Goal: Information Seeking & Learning: Compare options

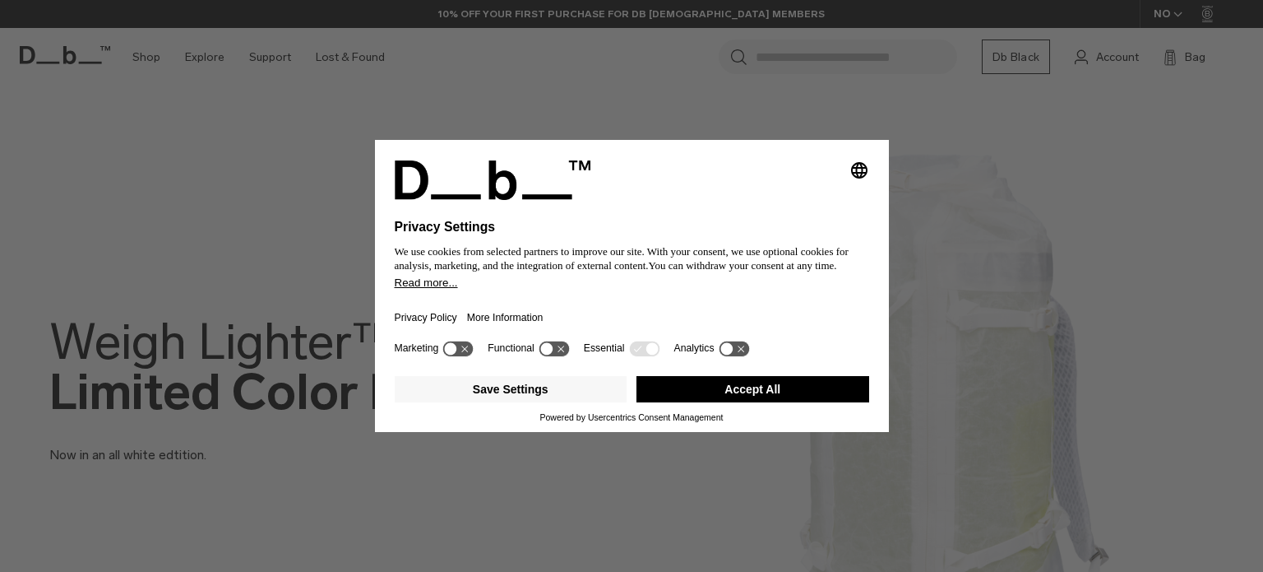
click at [712, 383] on button "Accept All" at bounding box center [753, 389] width 233 height 26
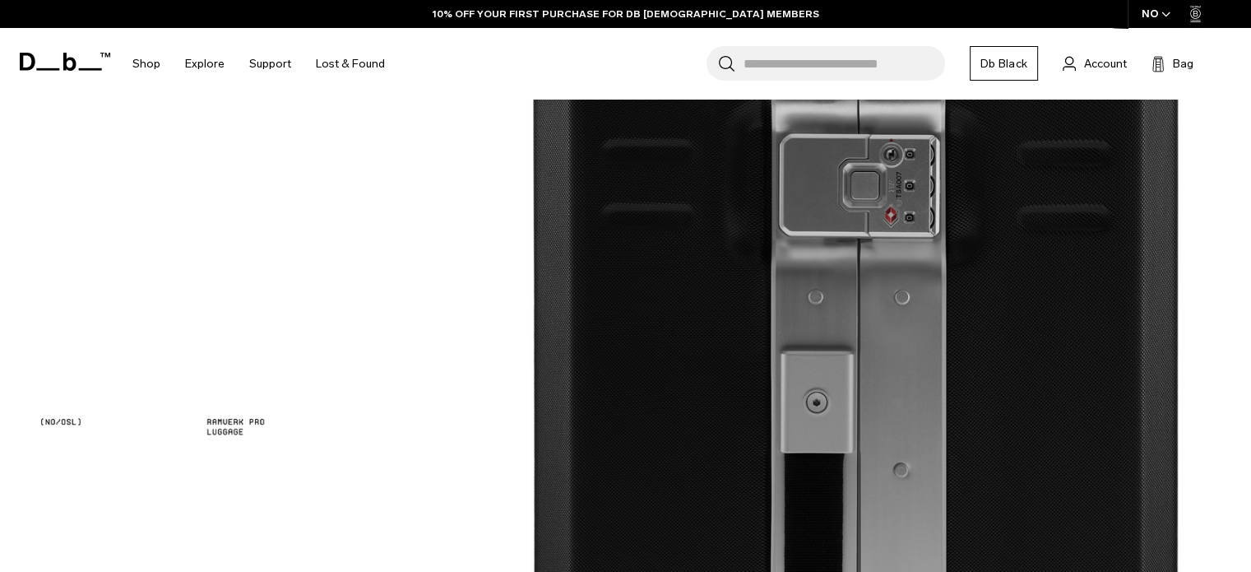
scroll to position [2005, 0]
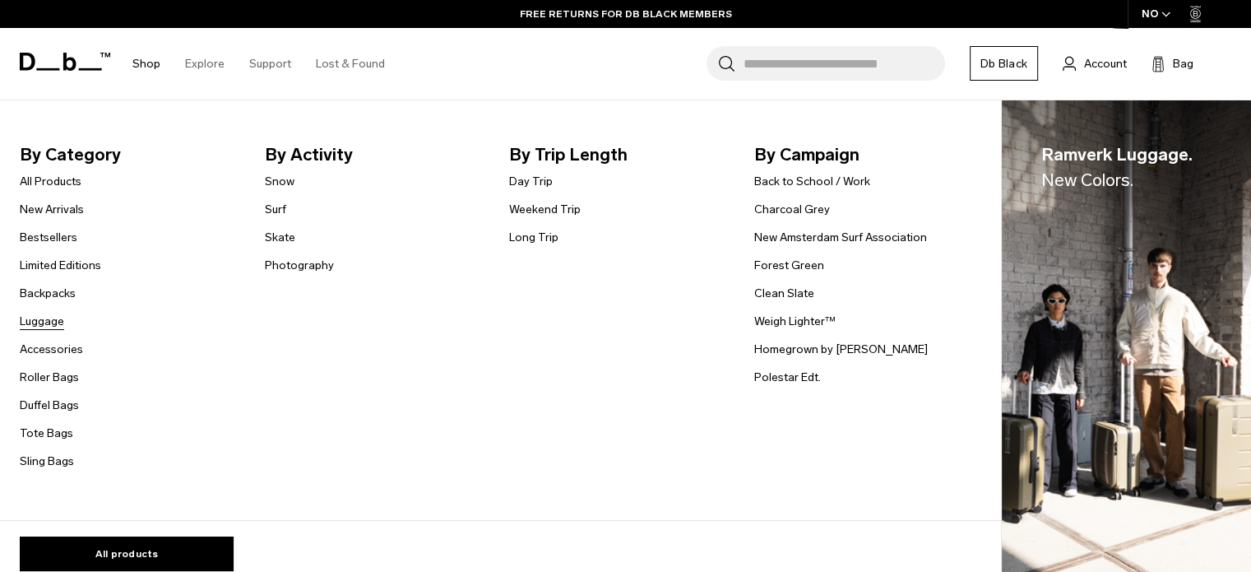
click at [53, 322] on link "Luggage" at bounding box center [42, 321] width 44 height 17
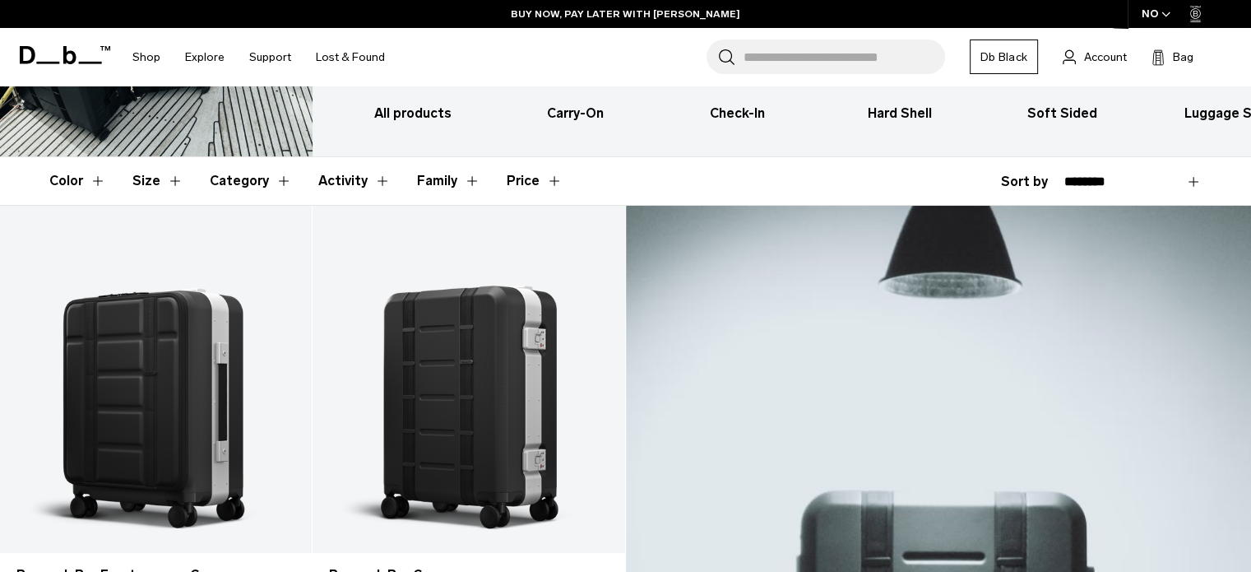
scroll to position [120, 0]
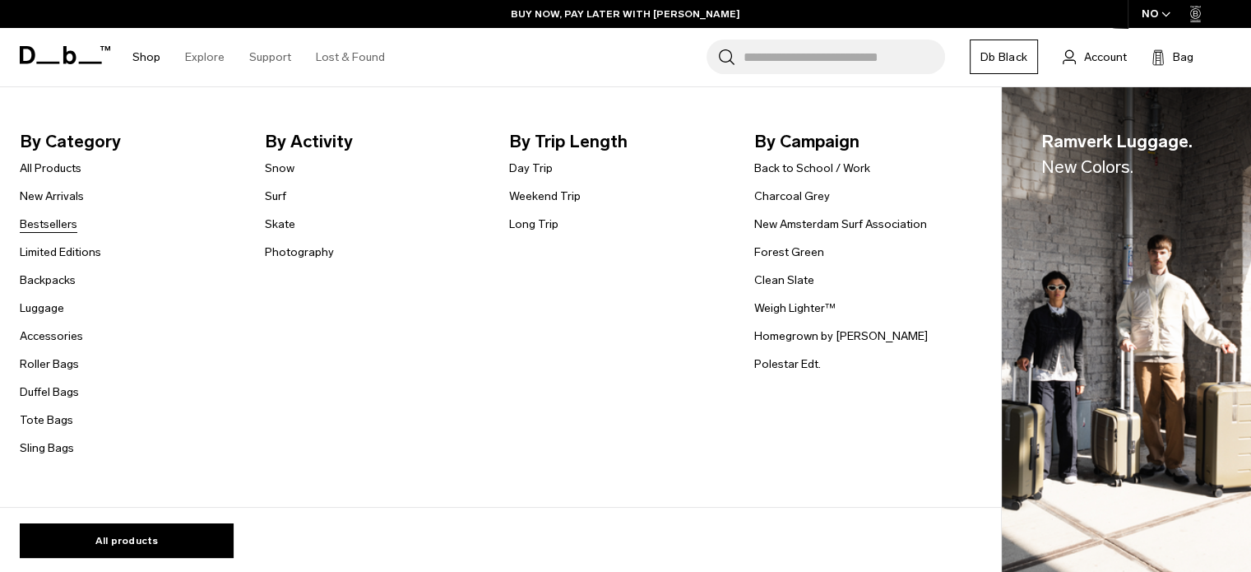
click at [58, 230] on link "Bestsellers" at bounding box center [49, 224] width 58 height 17
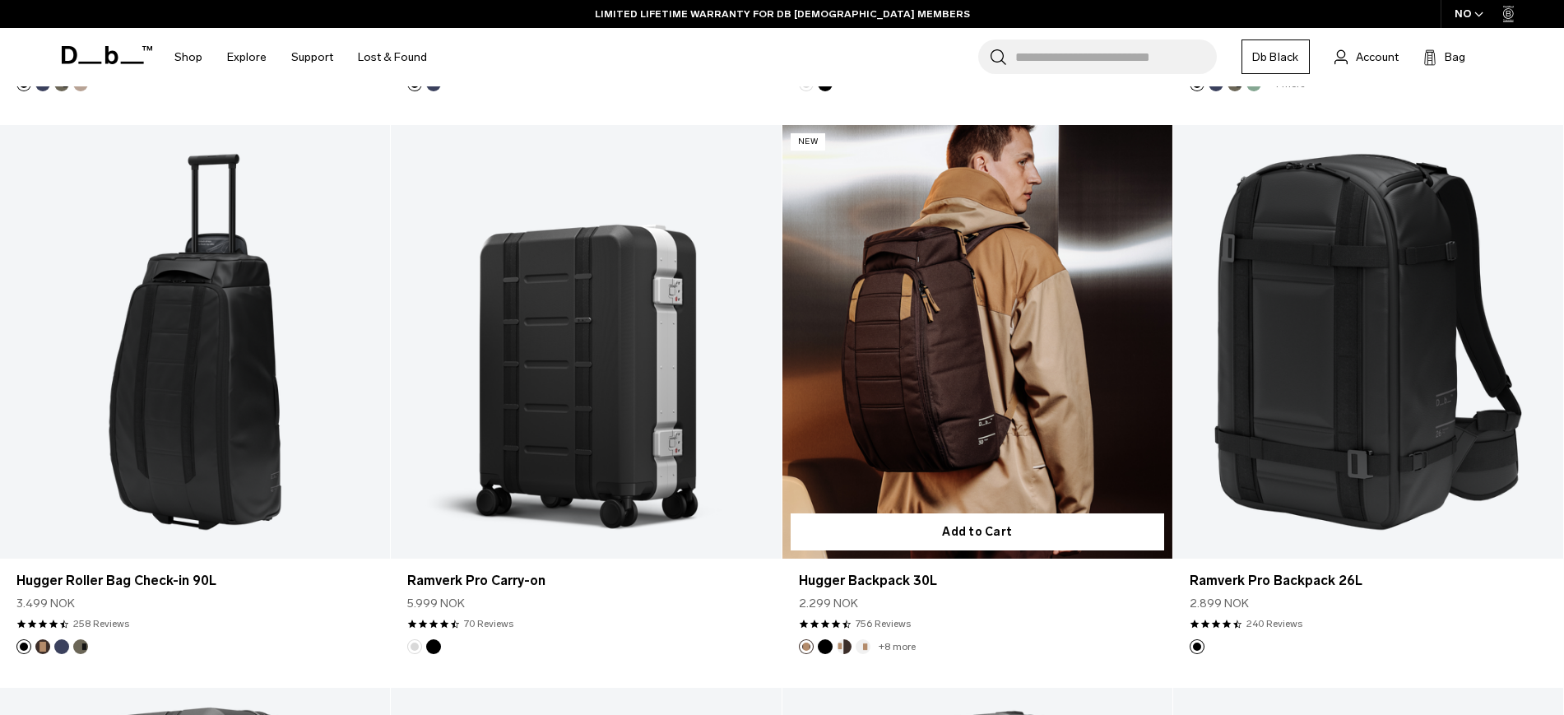
scroll to position [1584, 0]
click at [940, 280] on link "Hugger Backpack 30L" at bounding box center [977, 340] width 390 height 433
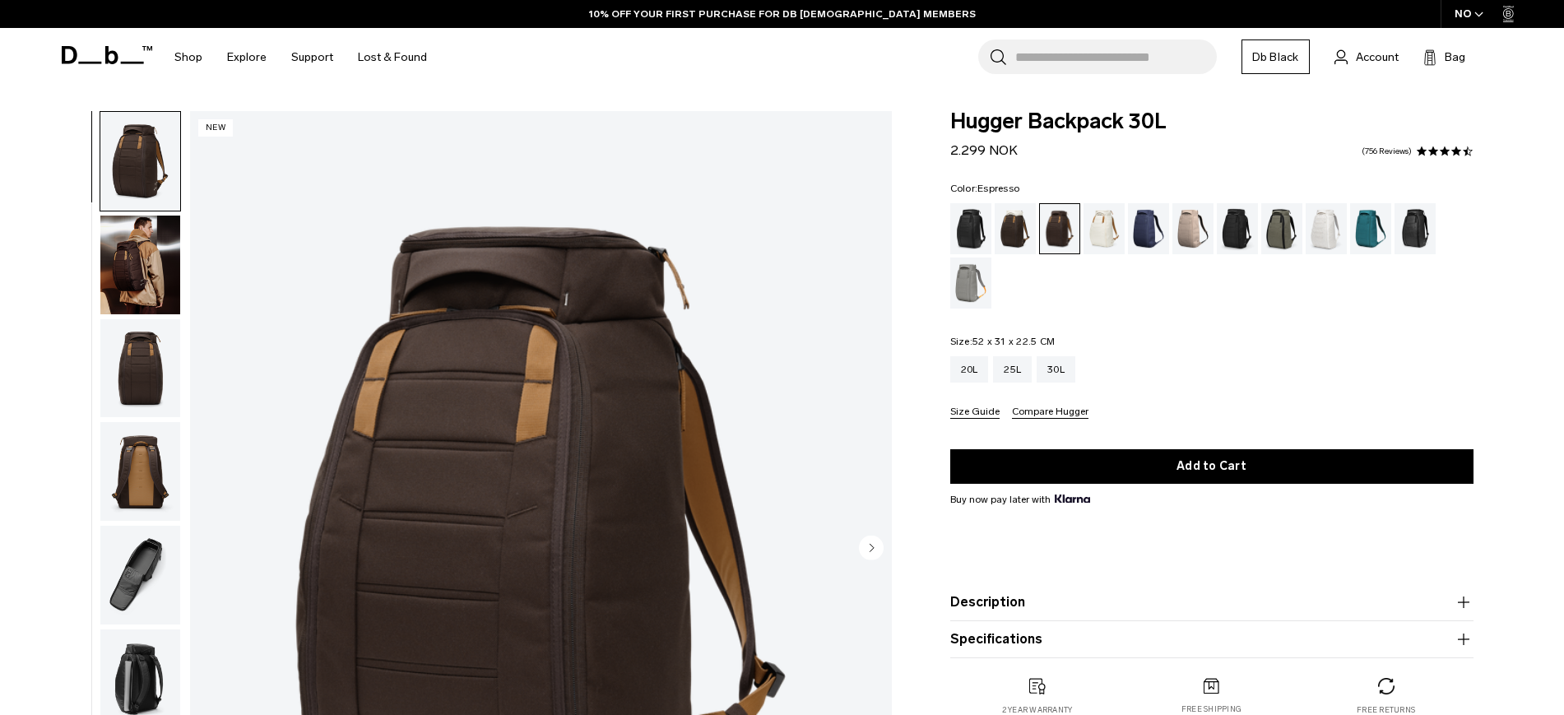
click at [146, 362] on img "button" at bounding box center [140, 368] width 80 height 99
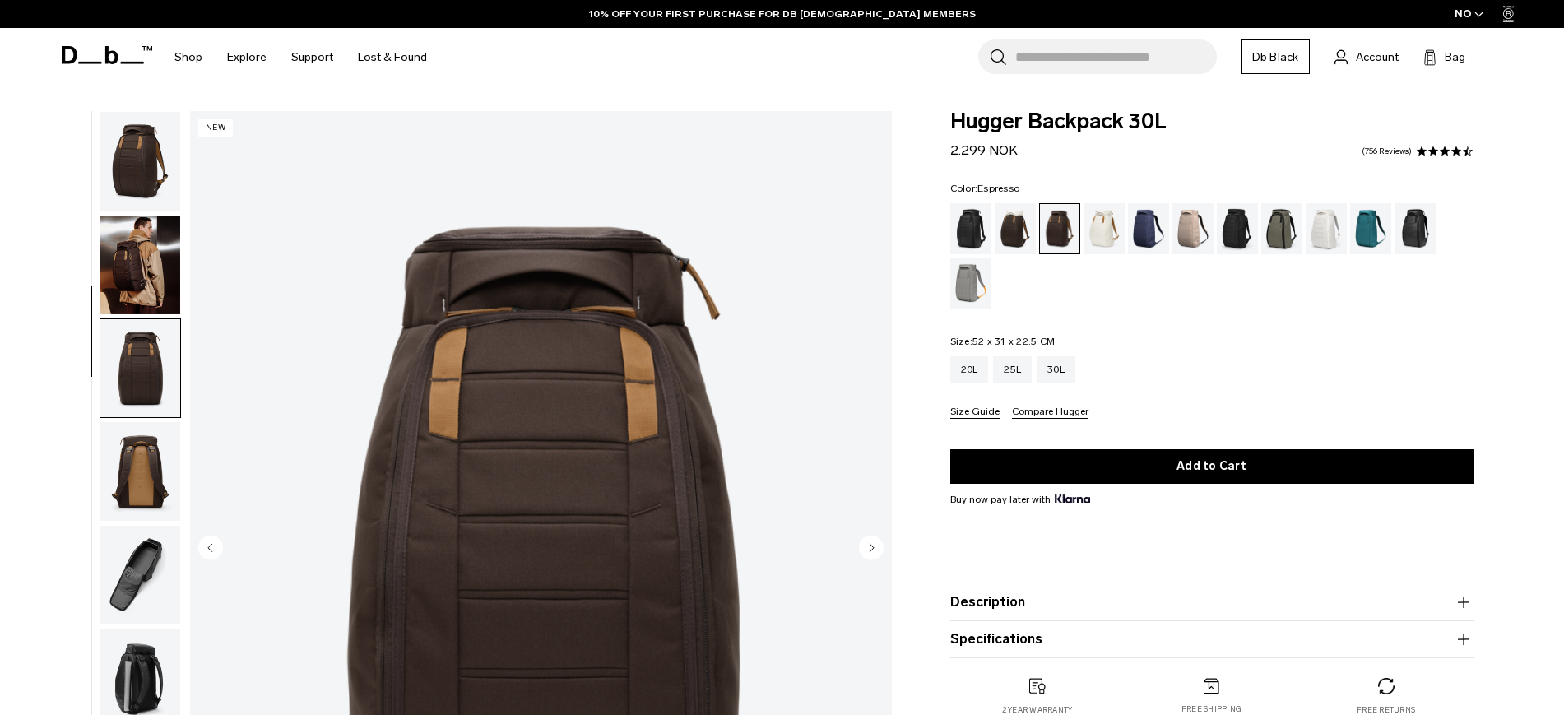
scroll to position [155, 0]
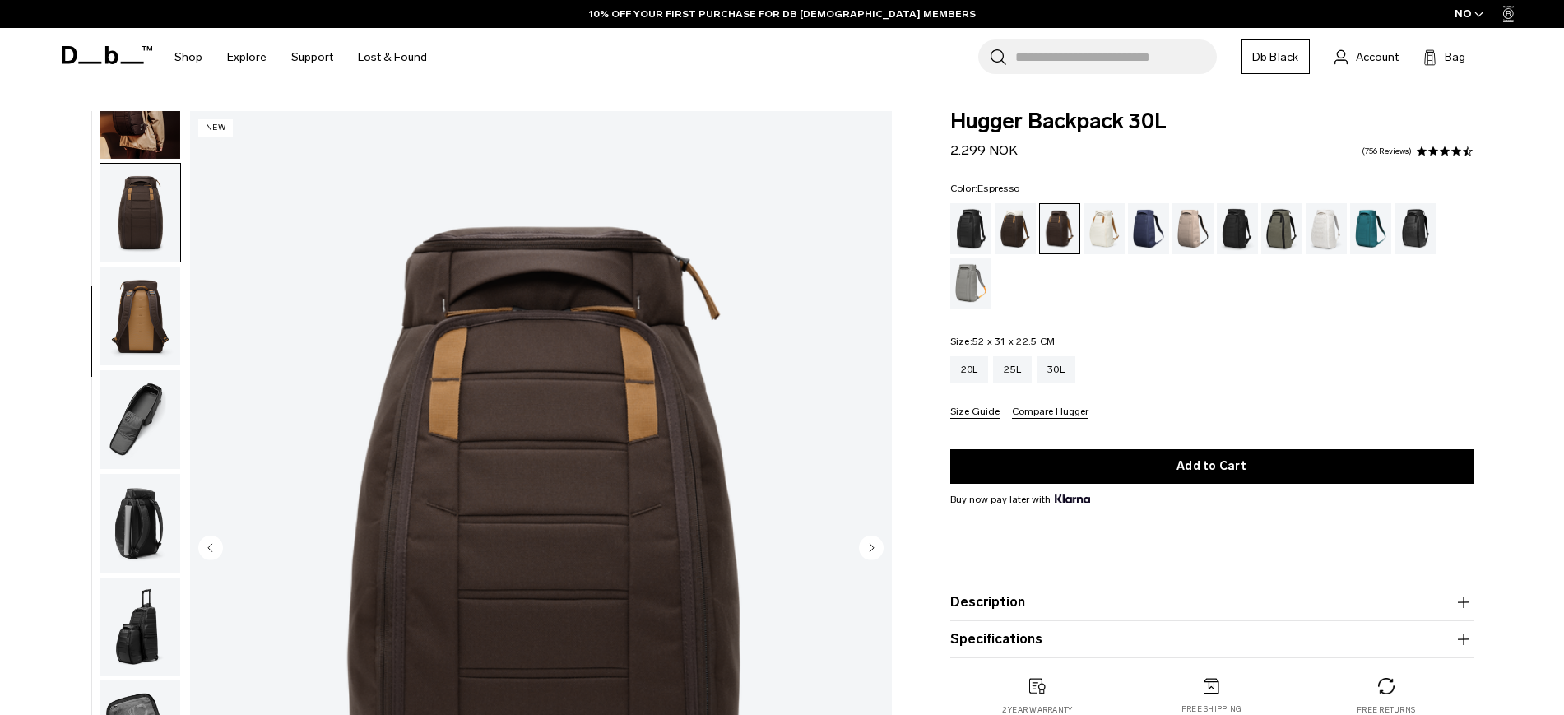
click at [144, 466] on img "button" at bounding box center [140, 419] width 80 height 99
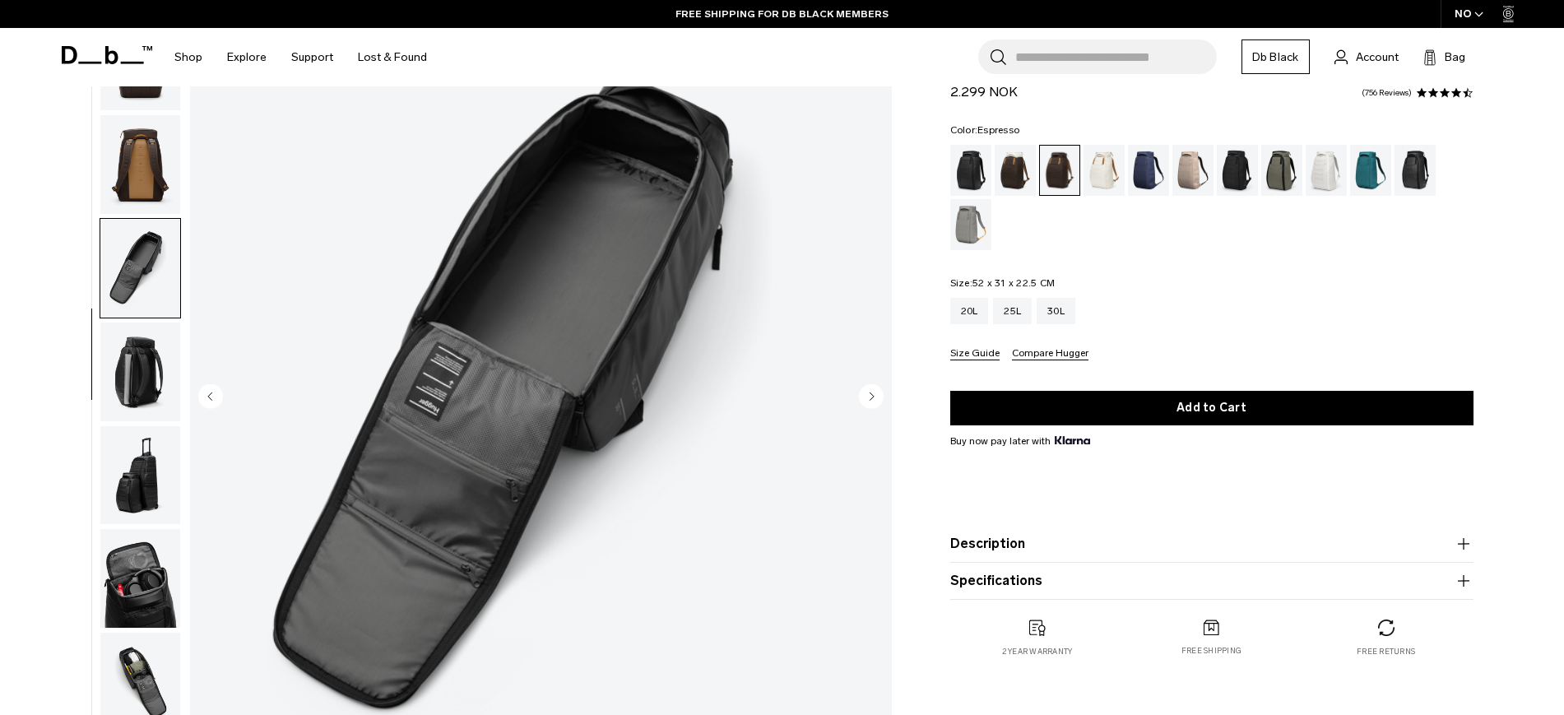
scroll to position [0, 0]
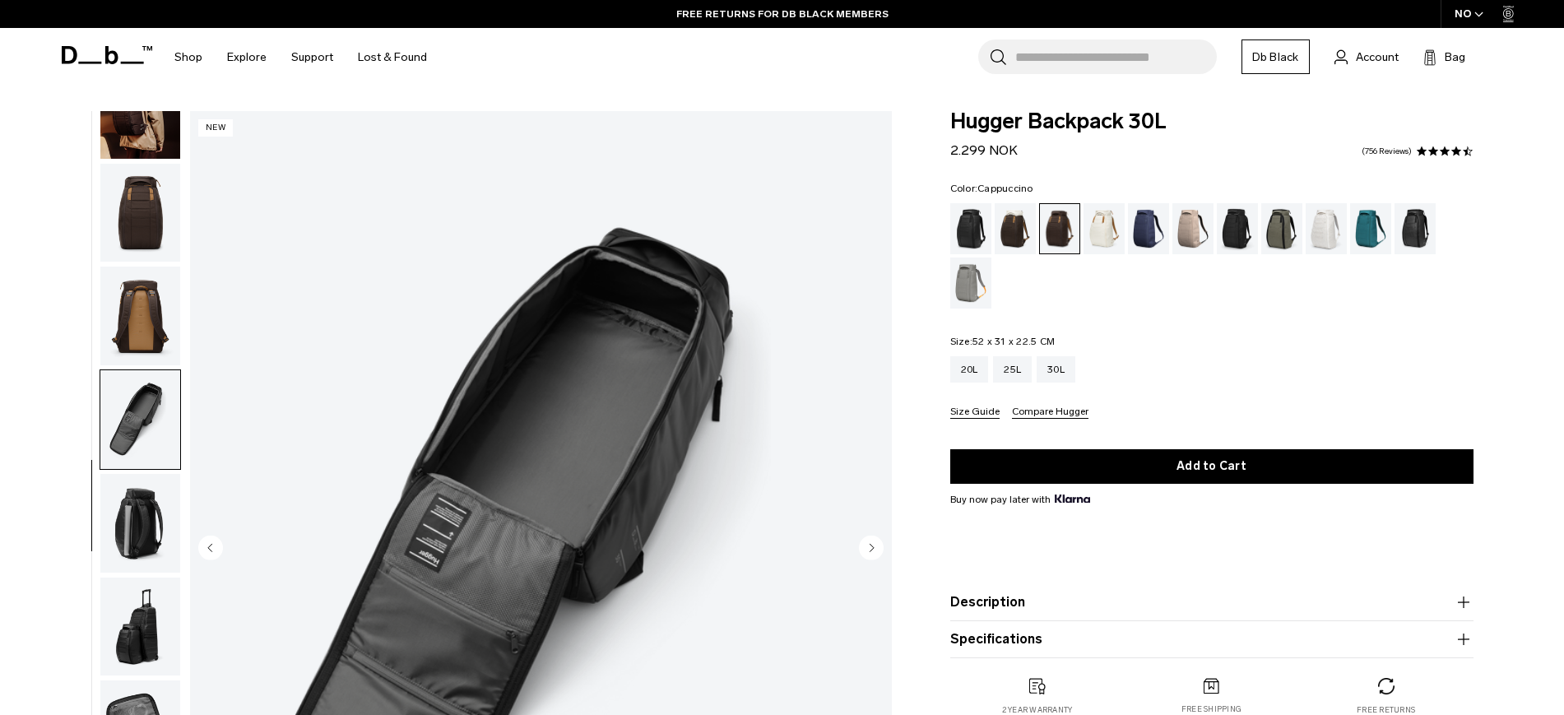
click at [1012, 219] on div "Cappuccino" at bounding box center [1015, 228] width 42 height 51
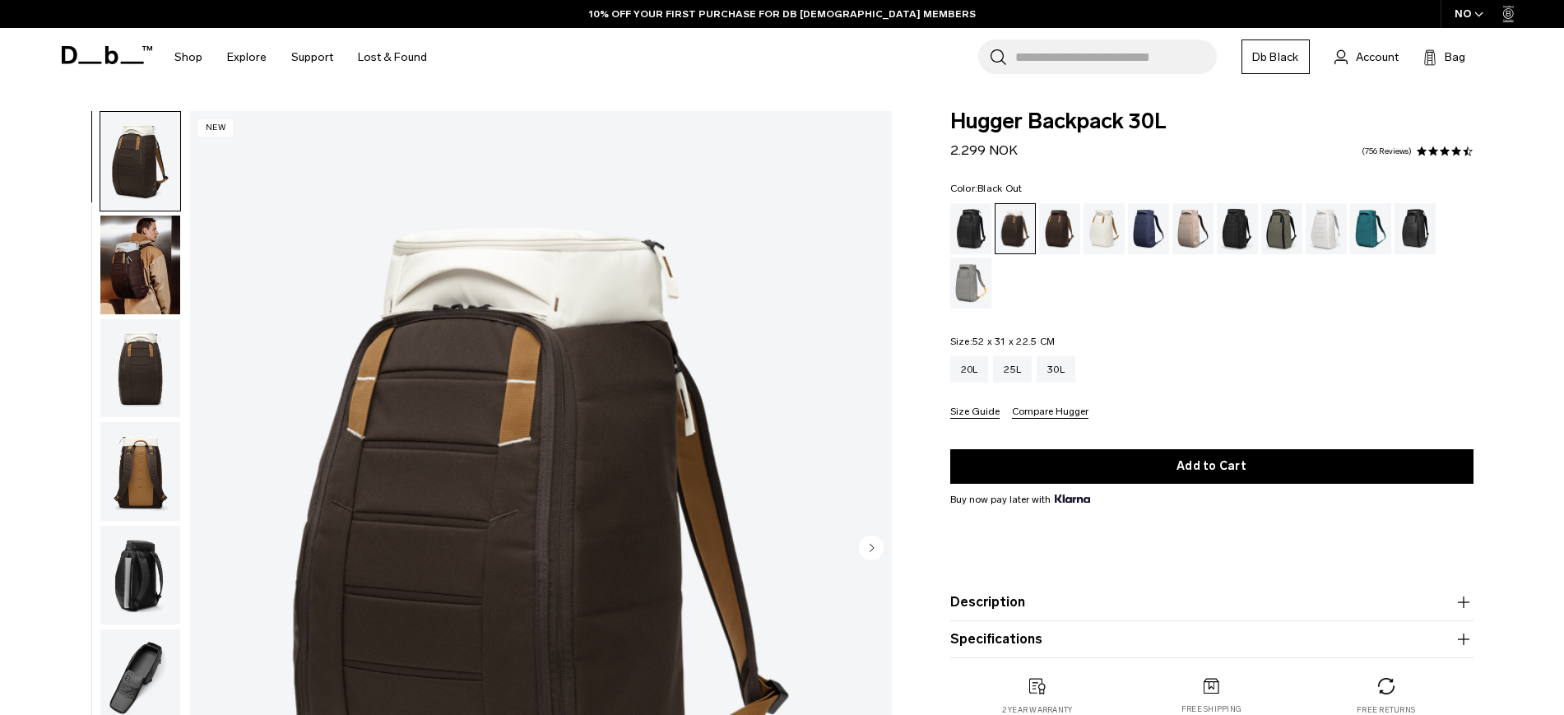
click at [959, 230] on div "Black Out" at bounding box center [971, 228] width 42 height 51
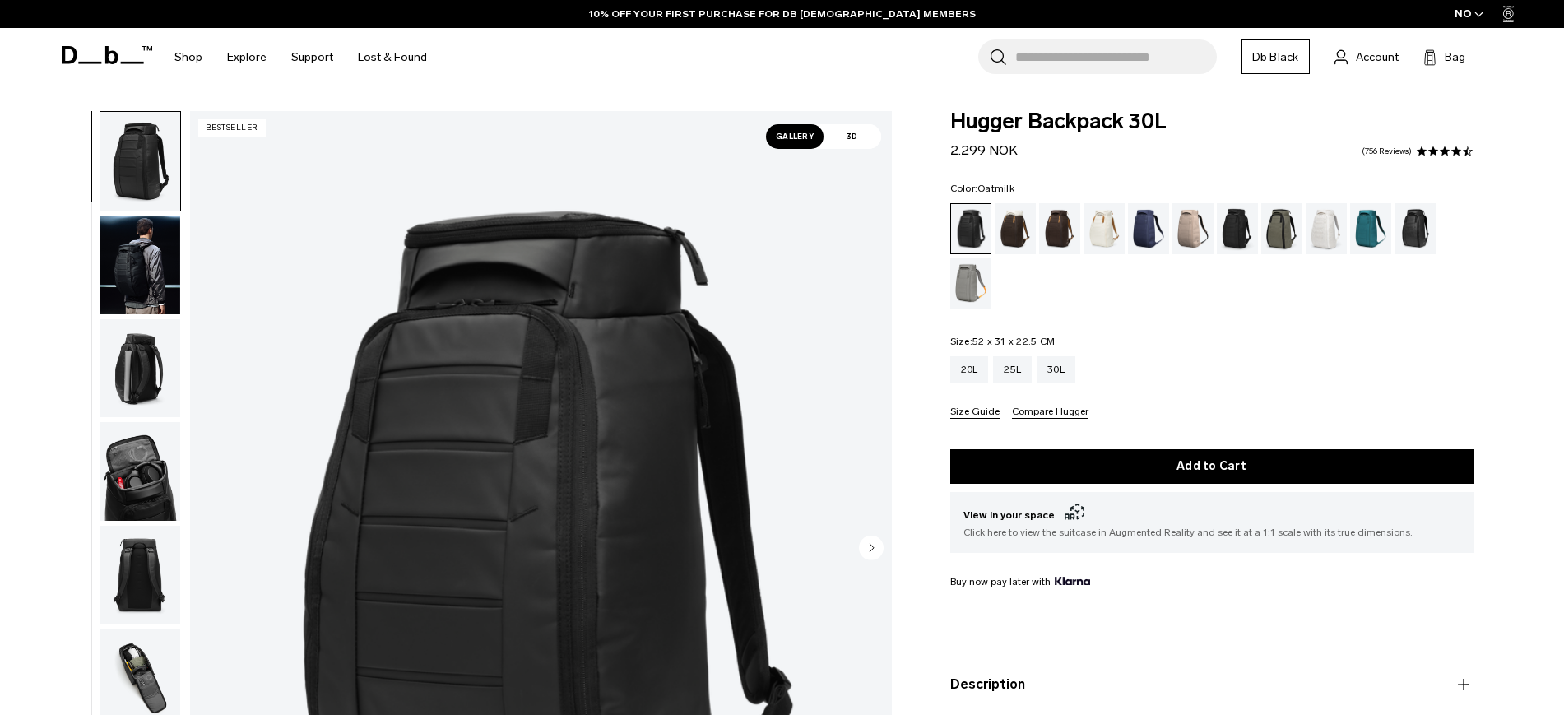
click at [1110, 225] on div "Oatmilk" at bounding box center [1104, 228] width 42 height 51
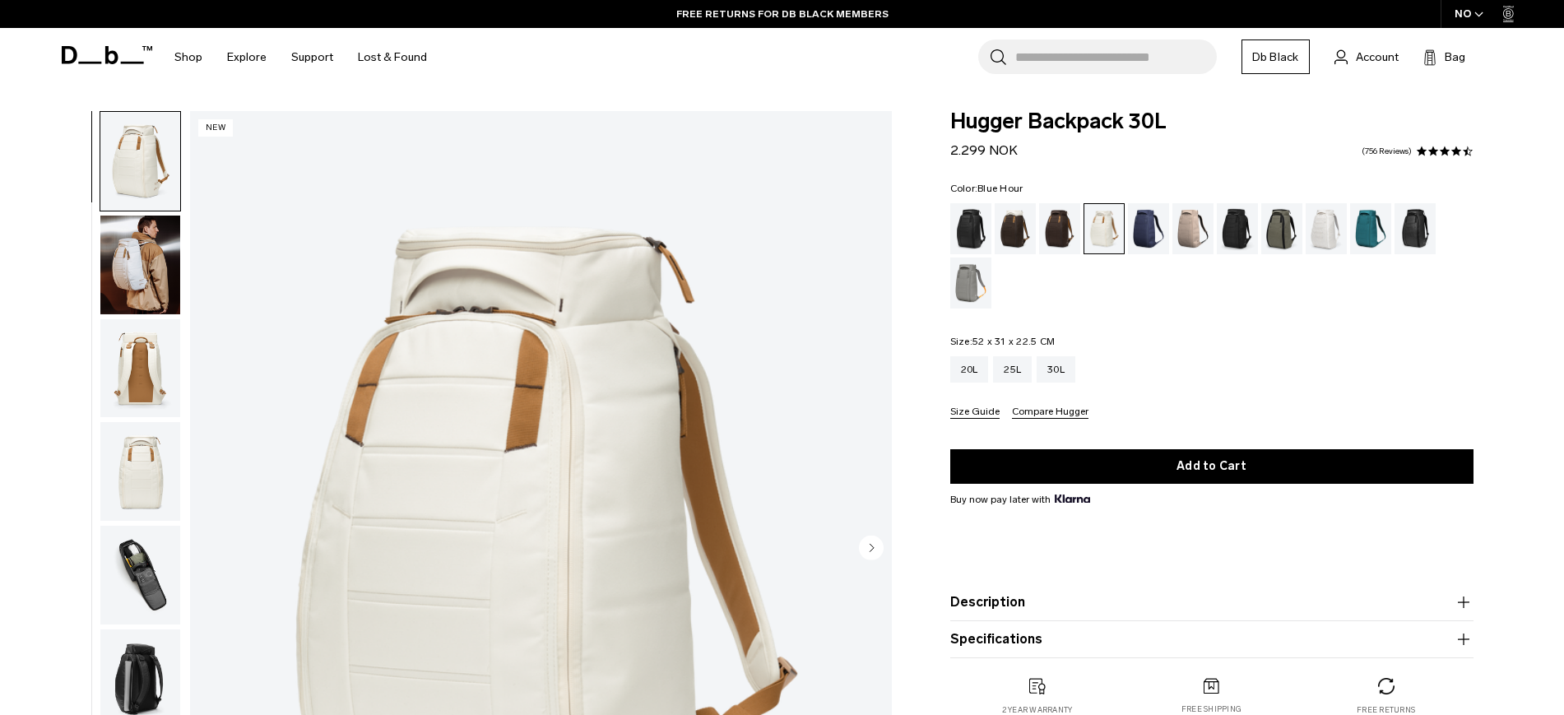
click at [1149, 223] on div "Blue Hour" at bounding box center [1149, 228] width 42 height 51
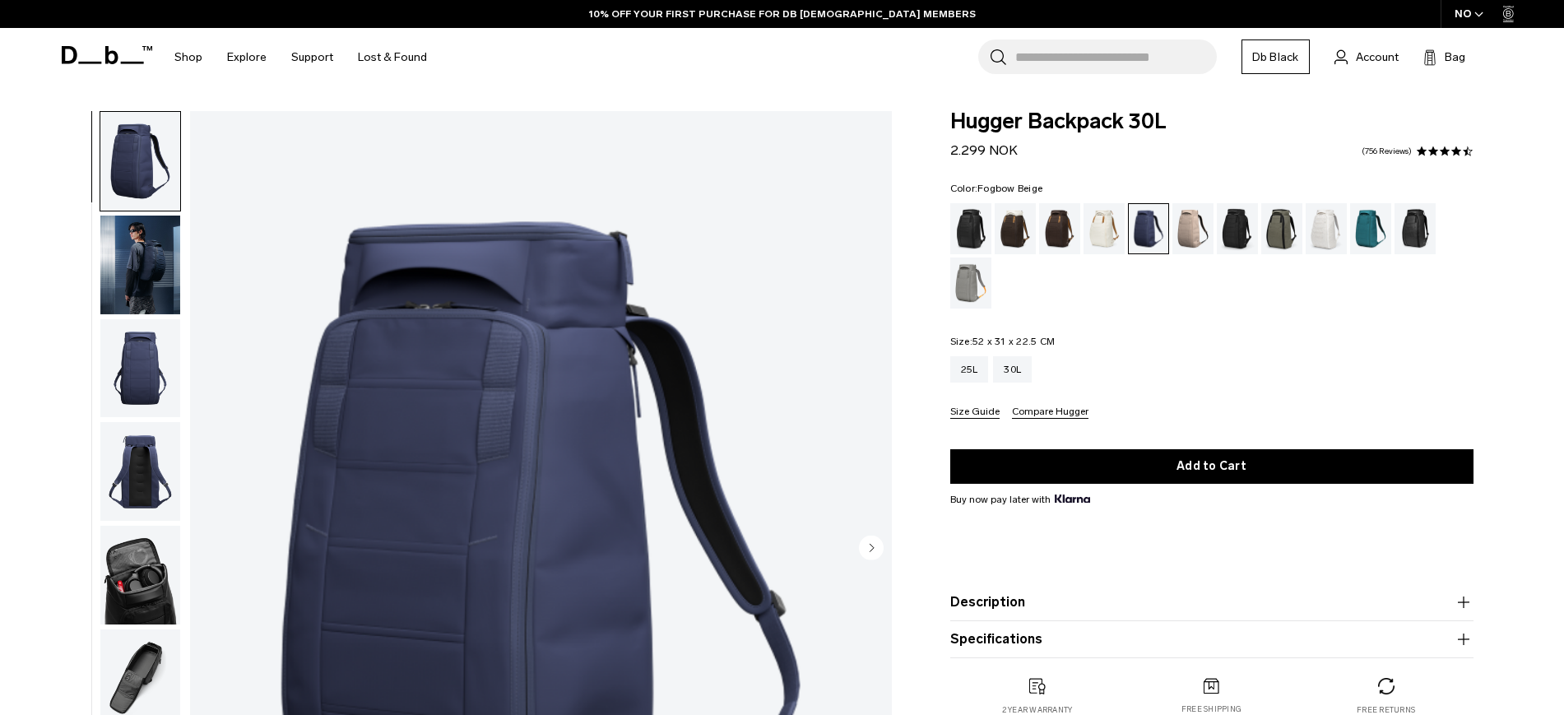
click at [1193, 240] on div "Fogbow Beige" at bounding box center [1193, 228] width 42 height 51
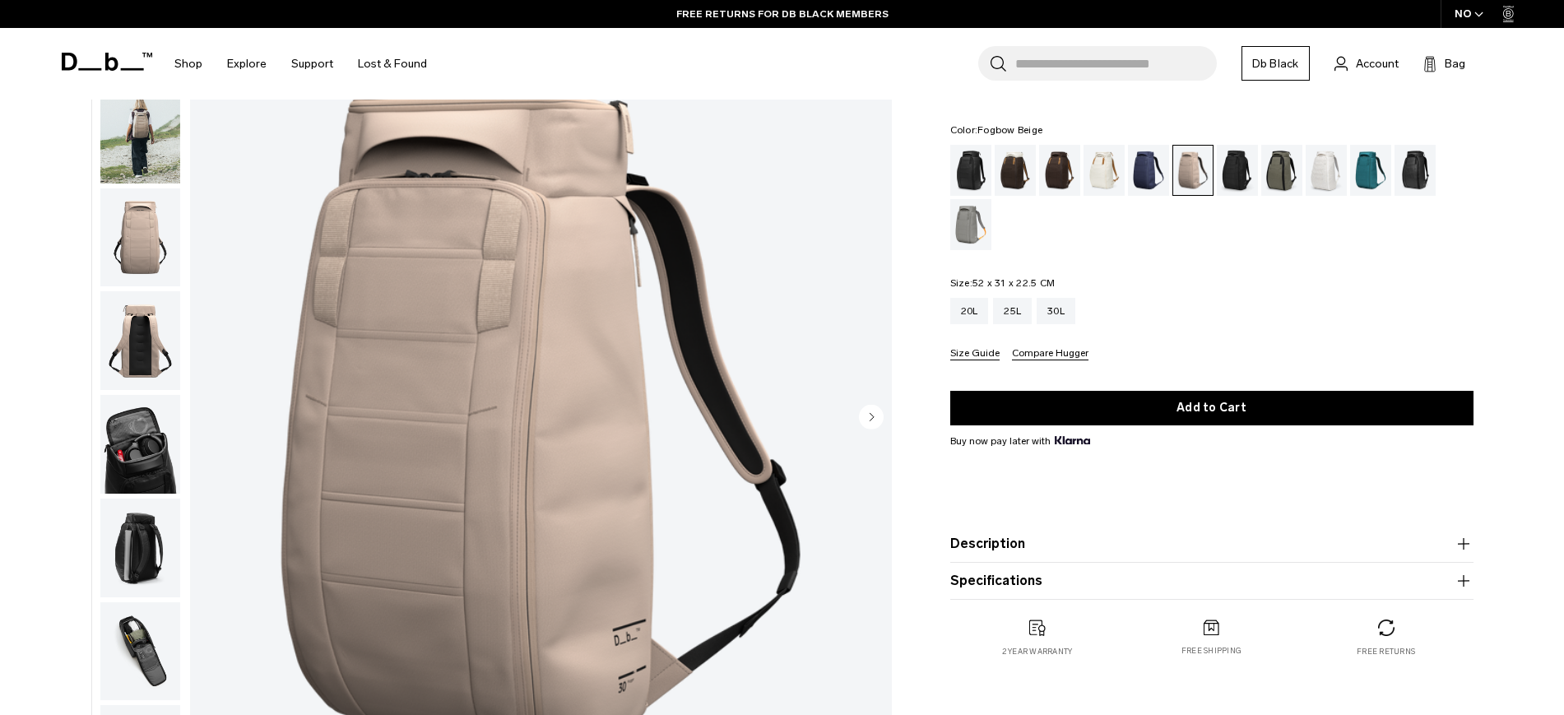
scroll to position [130, 0]
click at [1240, 172] on div "Charcoal Grey" at bounding box center [1238, 170] width 42 height 51
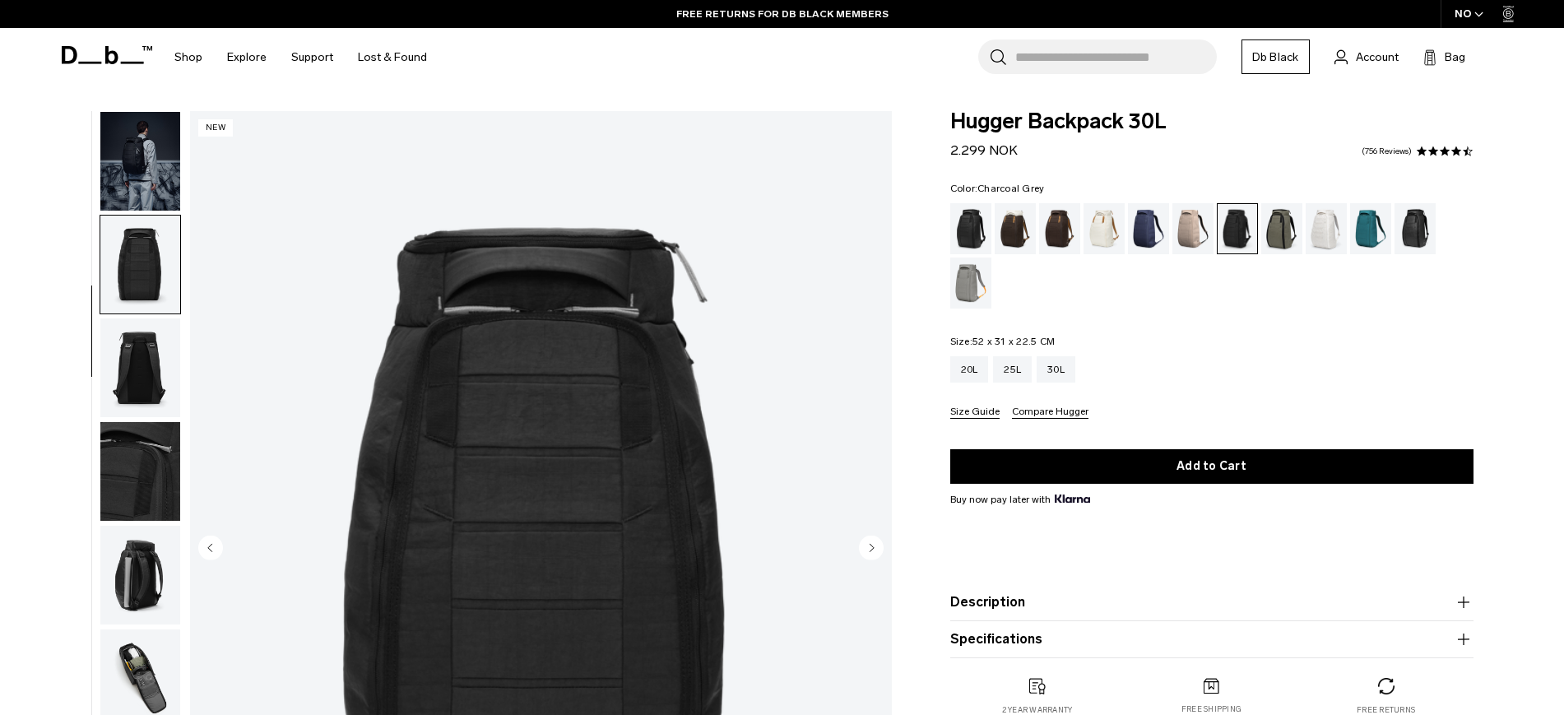
scroll to position [155, 0]
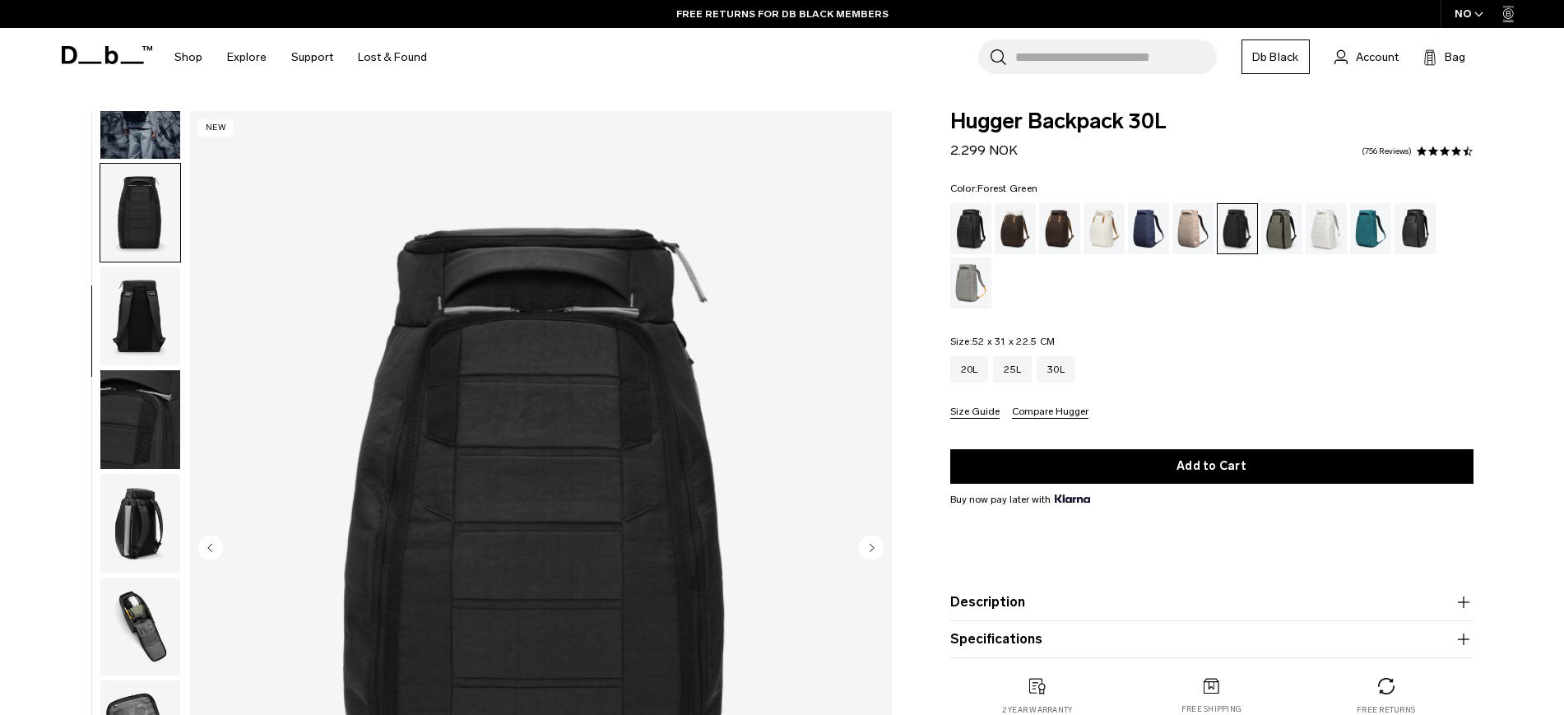
click at [1282, 211] on div "Forest Green" at bounding box center [1282, 228] width 42 height 51
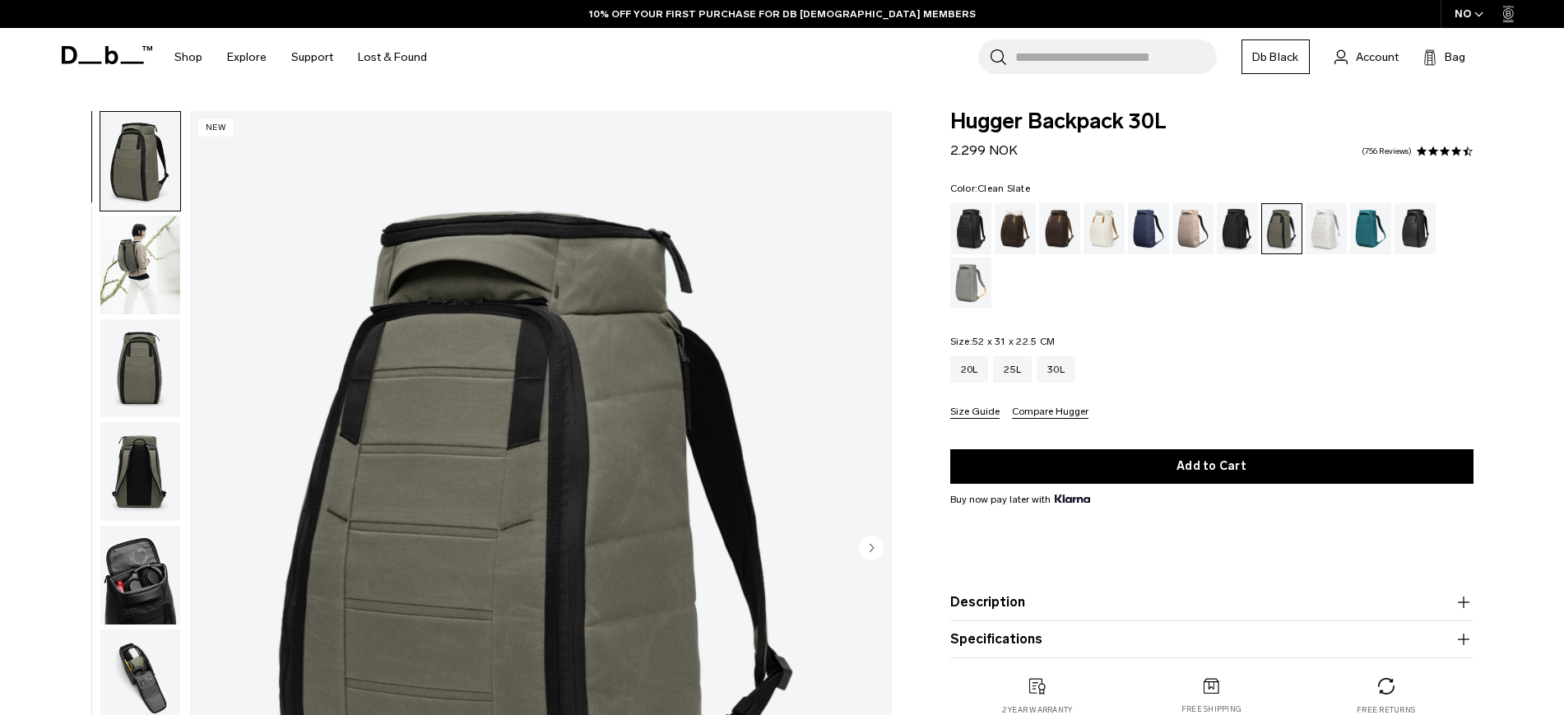
click at [1339, 234] on div "Clean Slate" at bounding box center [1326, 228] width 42 height 51
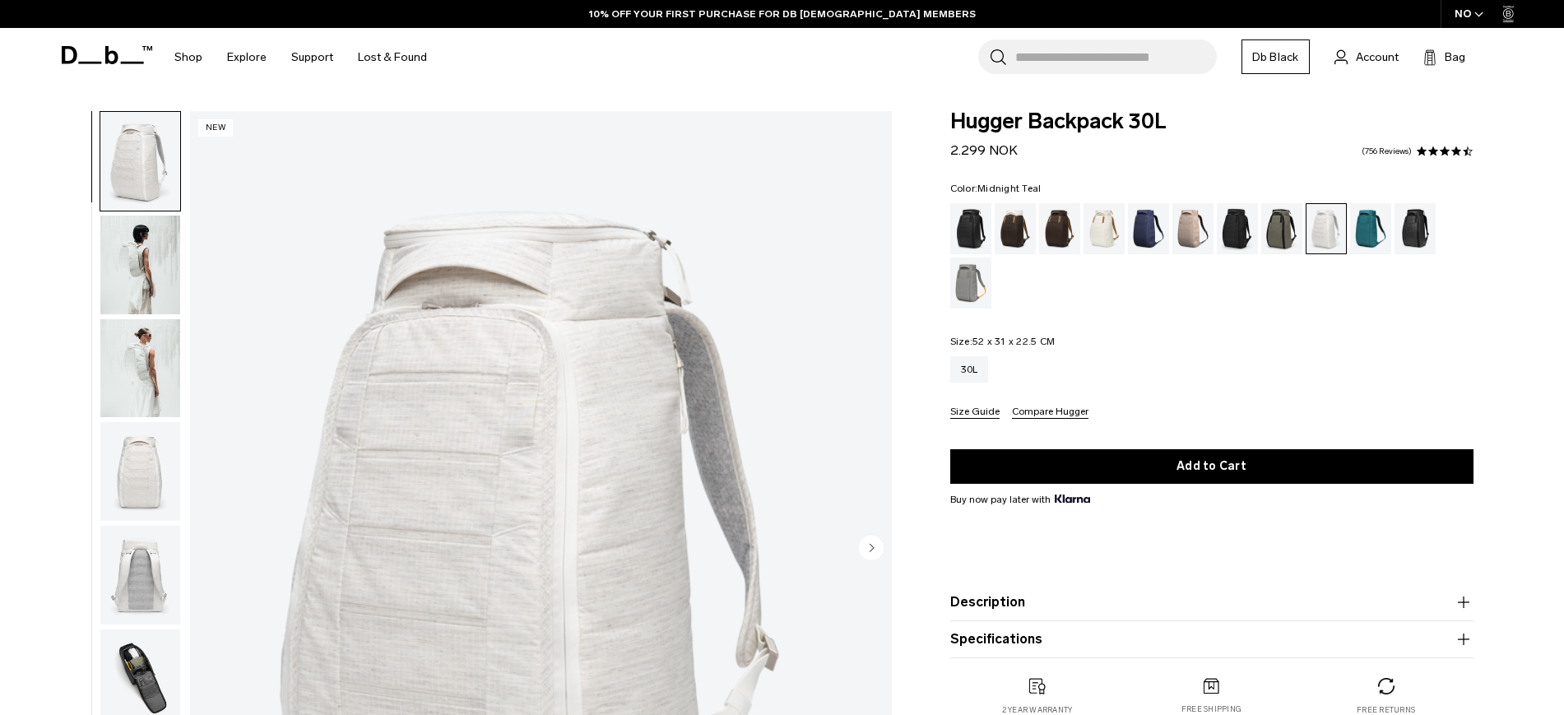
click at [1365, 236] on div "Midnight Teal" at bounding box center [1371, 228] width 42 height 51
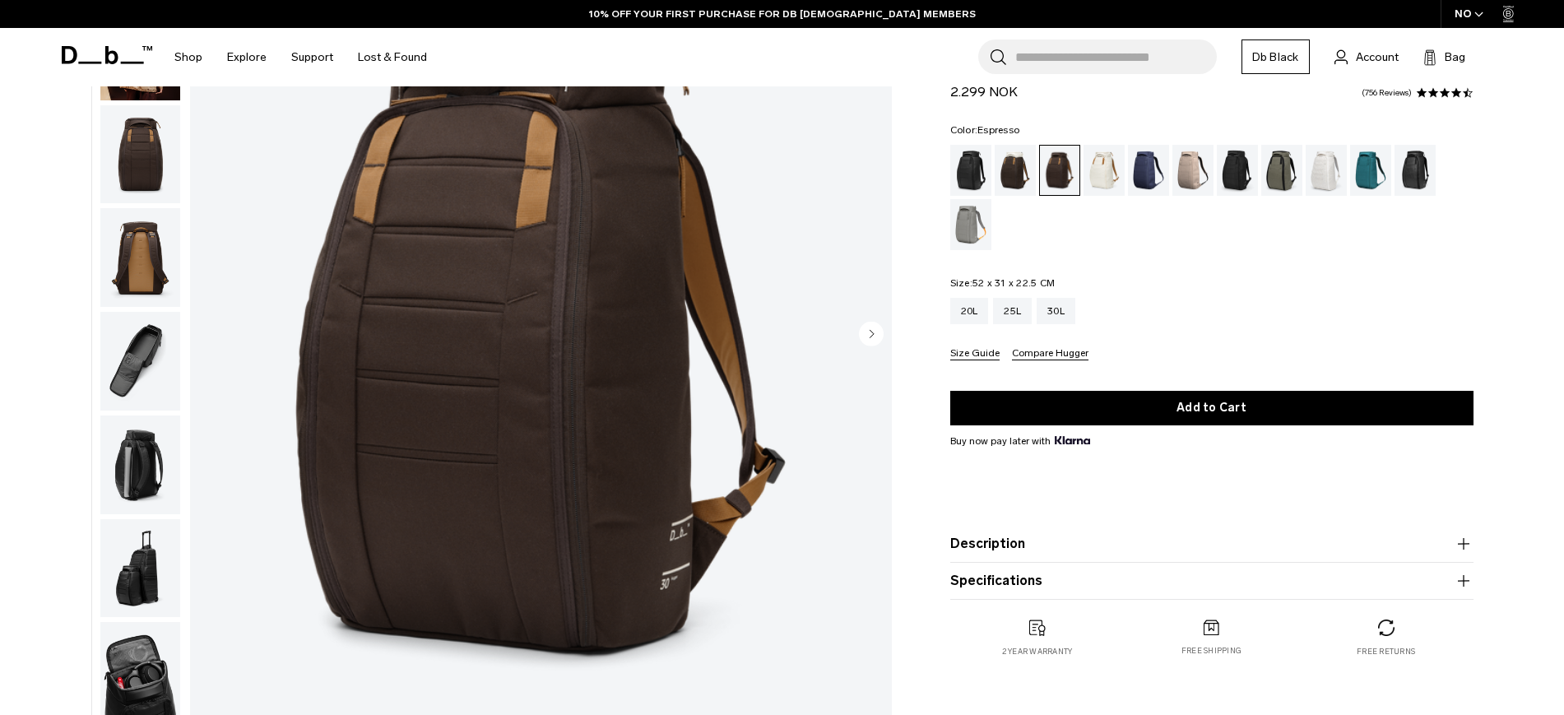
scroll to position [211, 0]
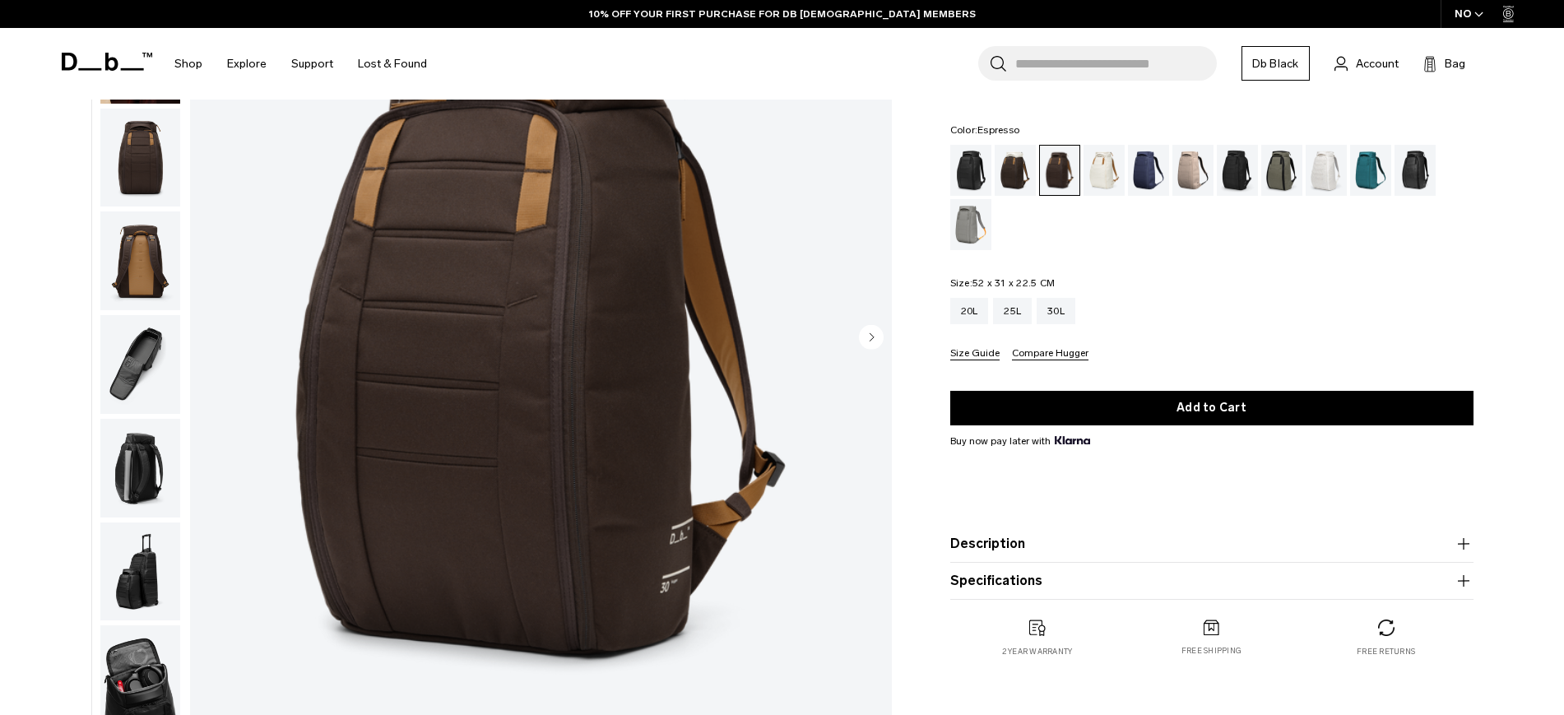
click at [157, 367] on img "button" at bounding box center [140, 364] width 80 height 99
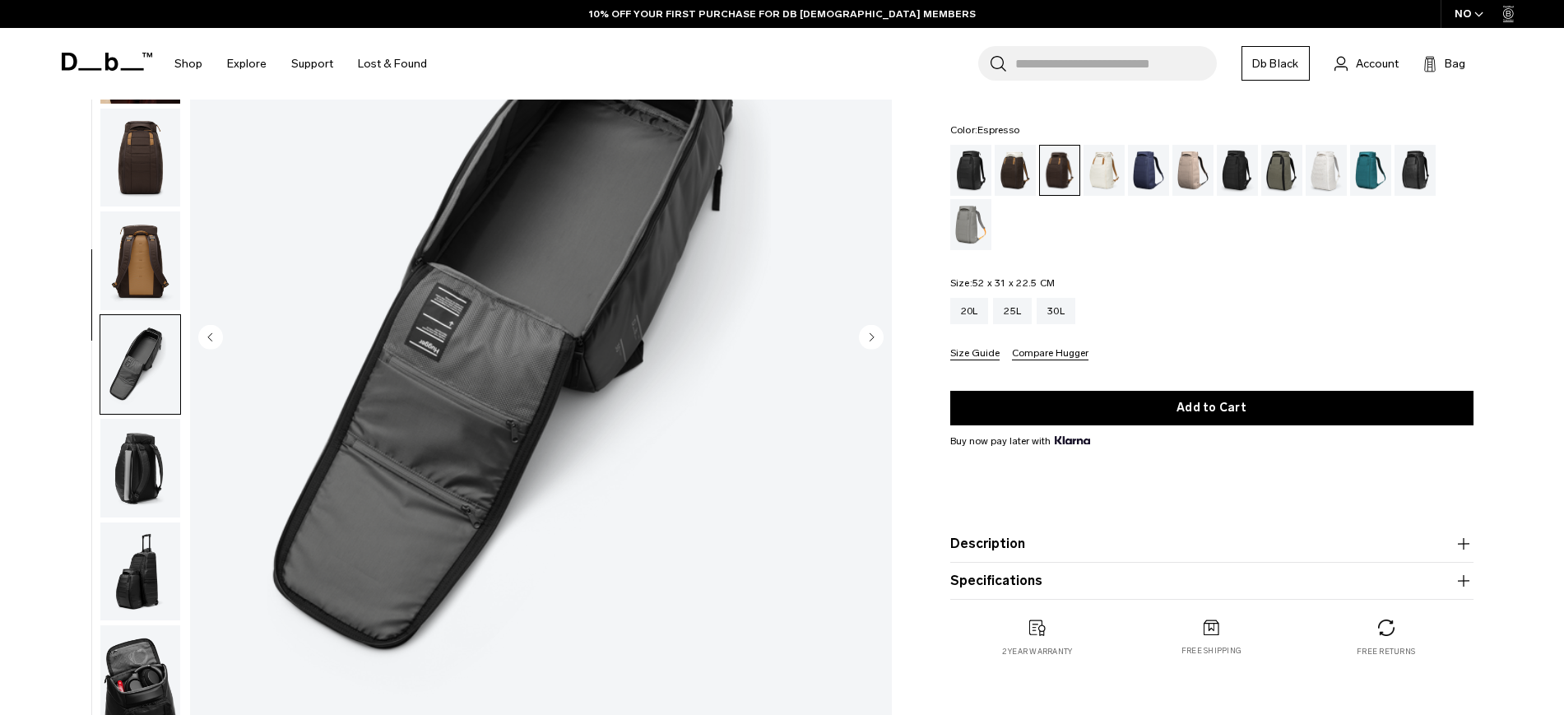
click at [149, 522] on img "button" at bounding box center [140, 571] width 80 height 99
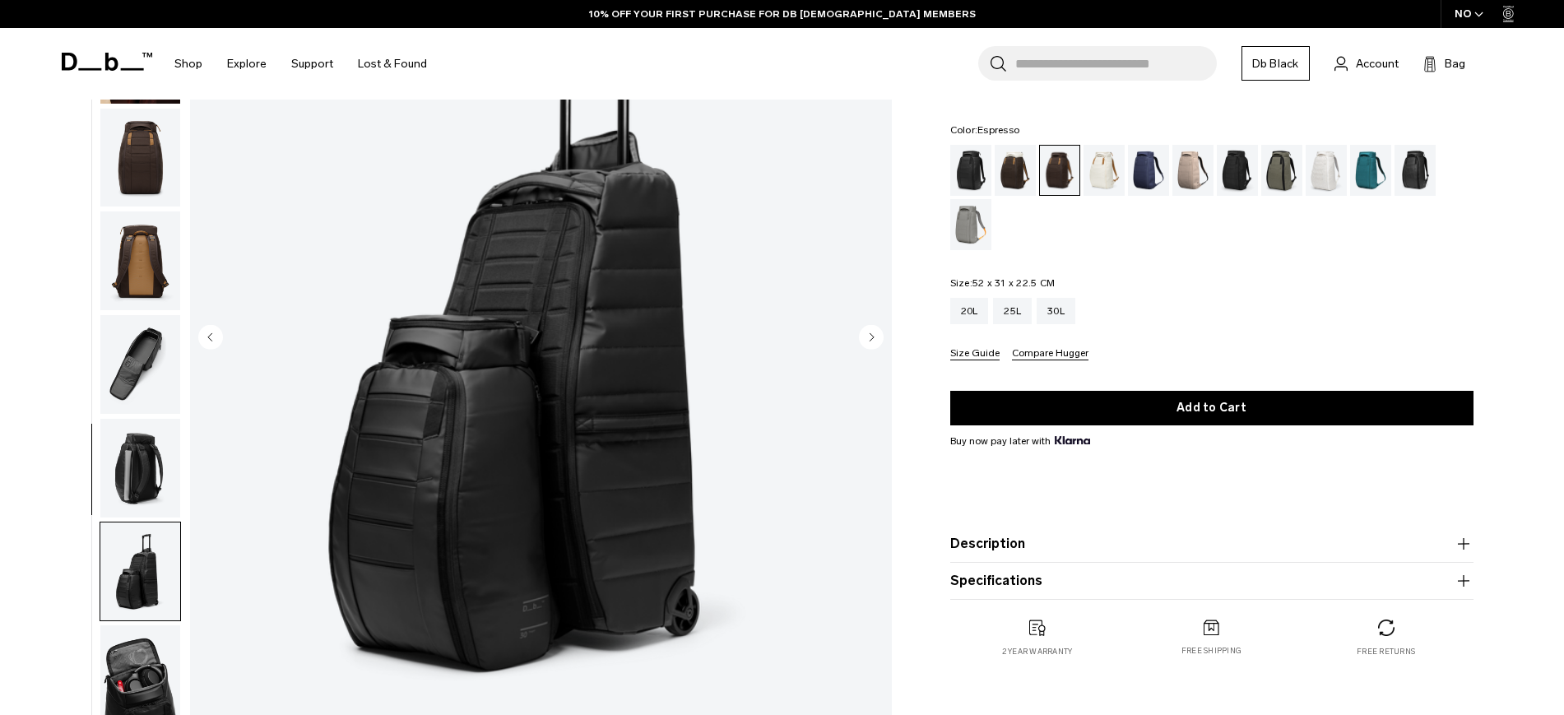
scroll to position [155, 0]
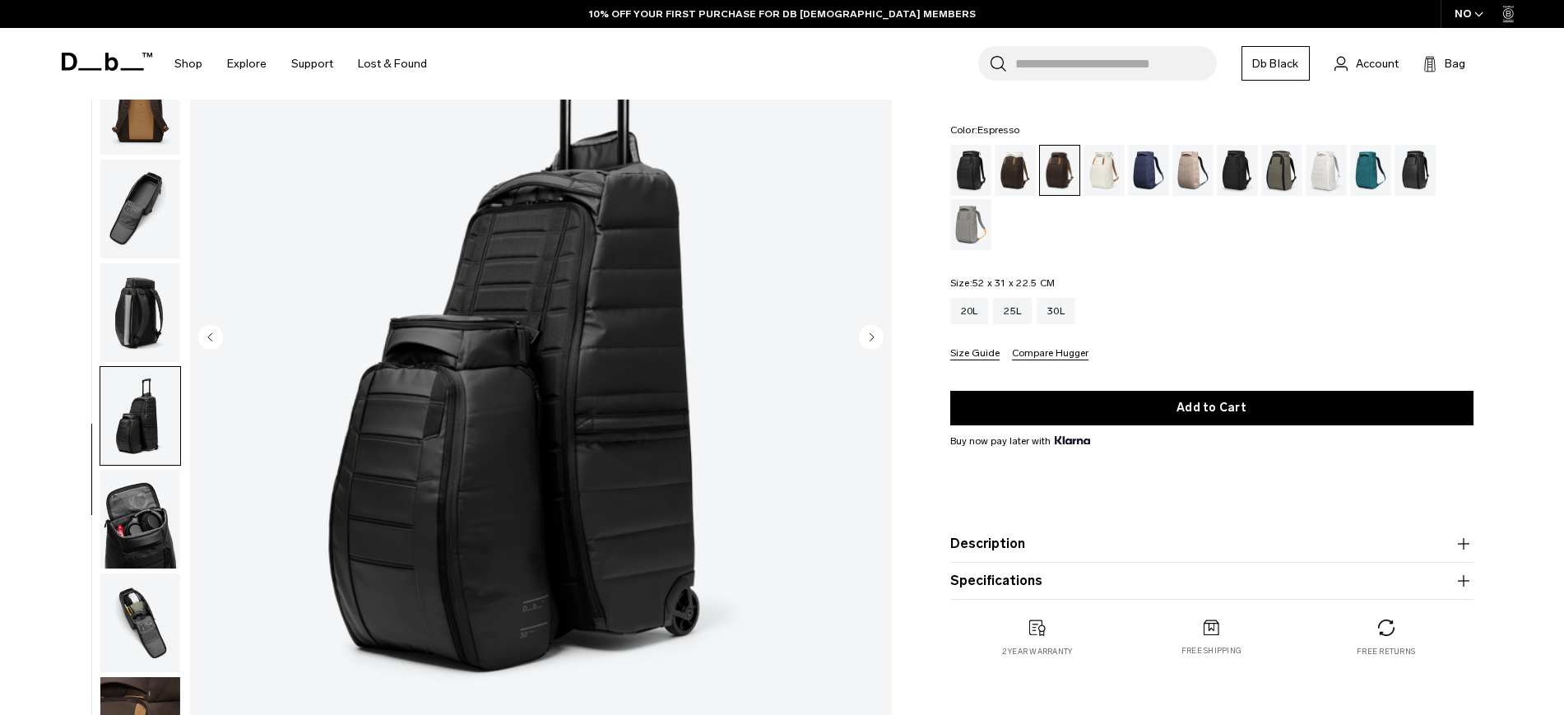
click at [152, 518] on img "button" at bounding box center [140, 519] width 80 height 99
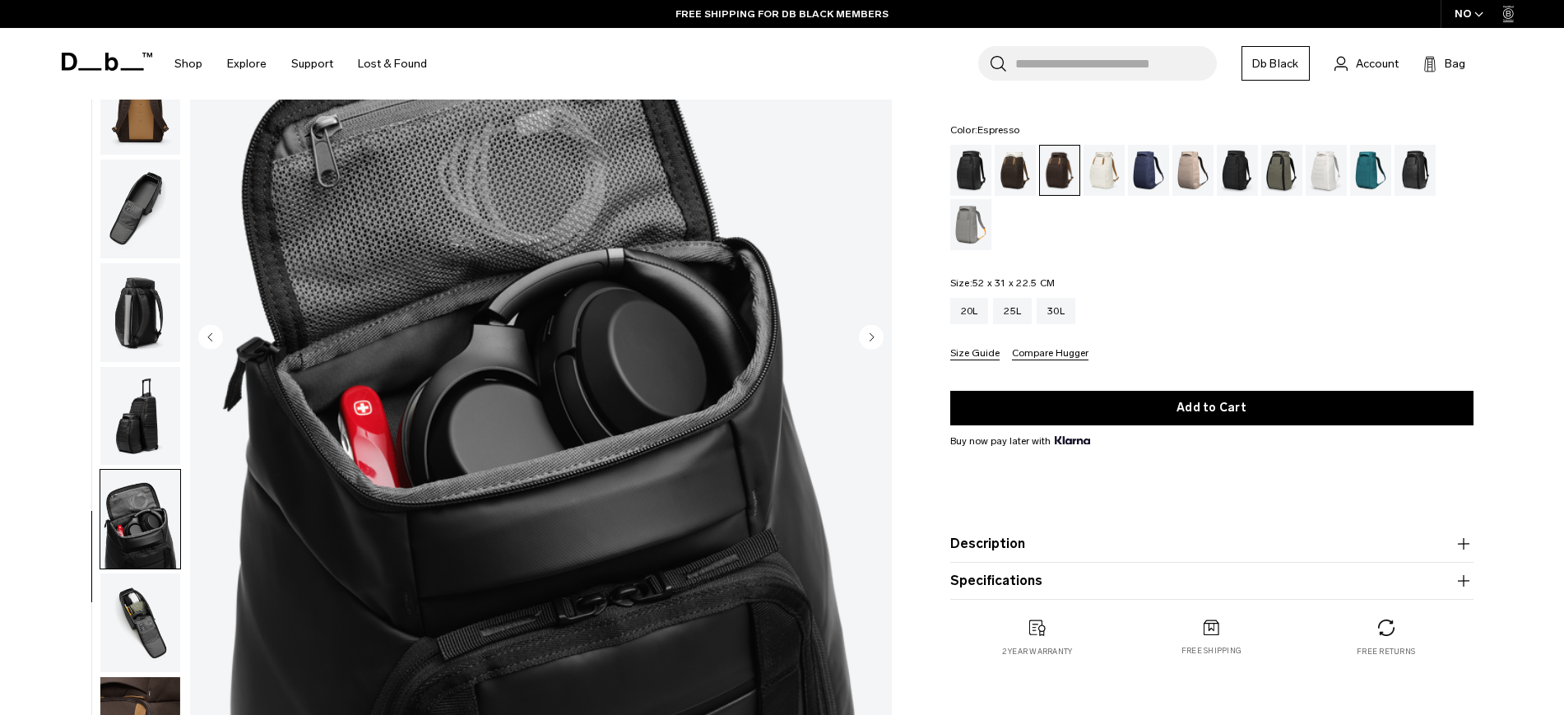
click at [155, 618] on img "button" at bounding box center [140, 622] width 80 height 99
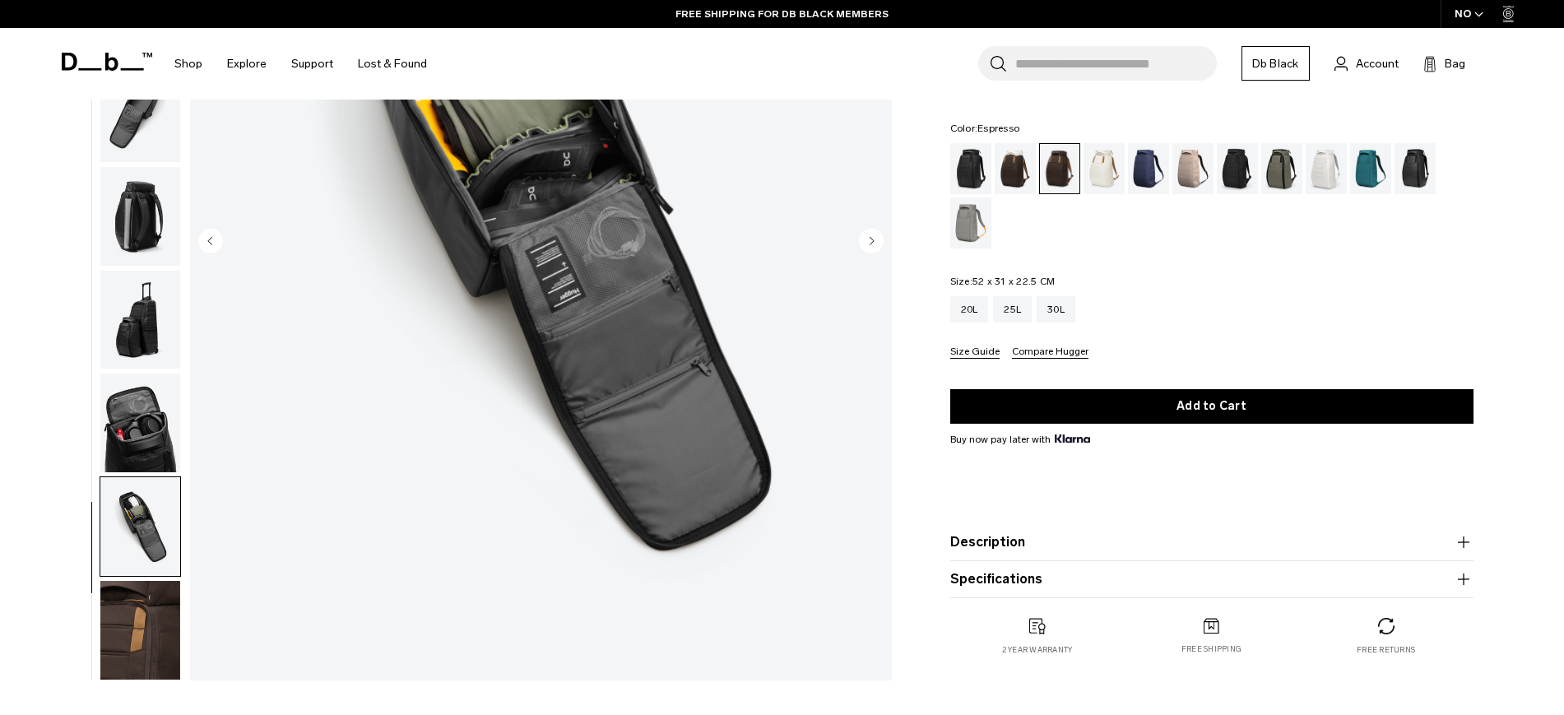
scroll to position [317, 0]
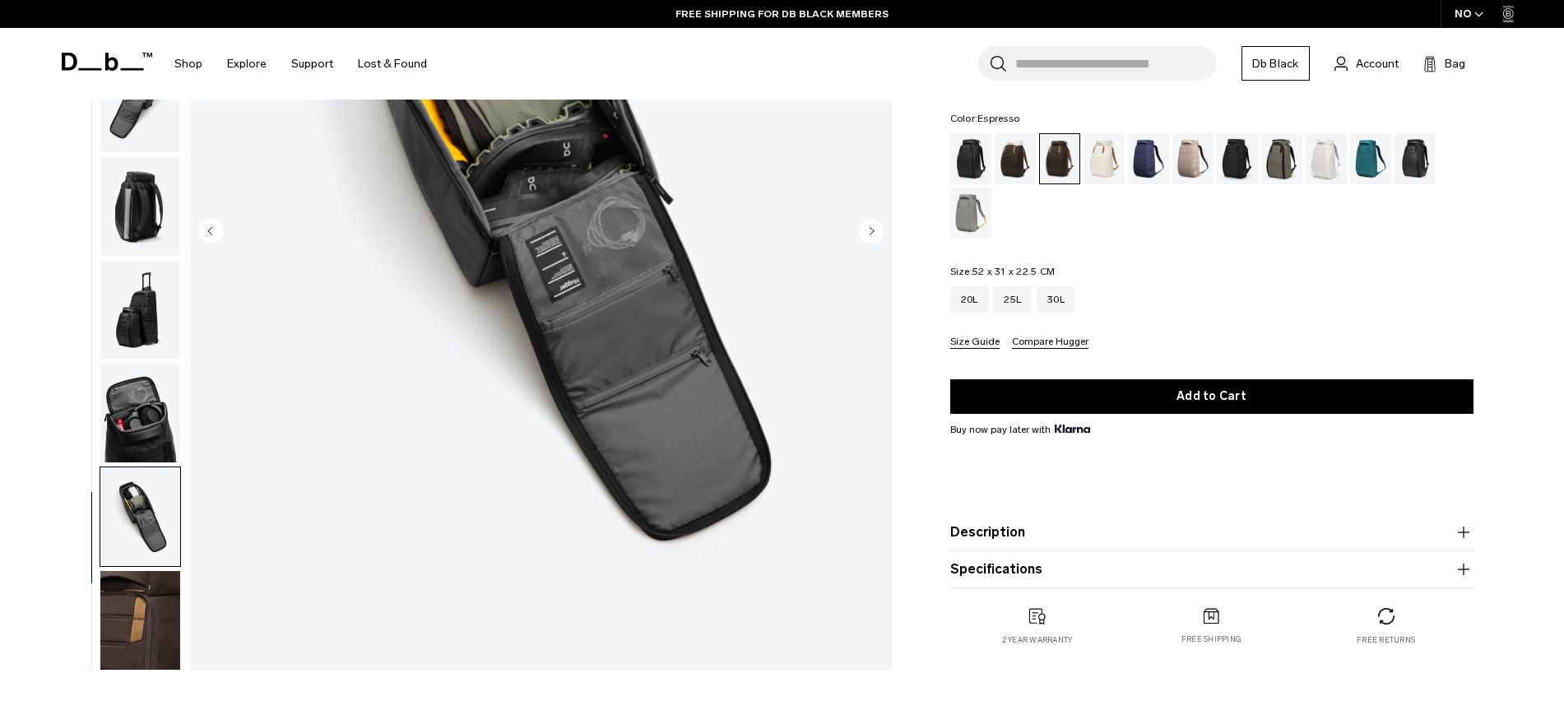
click at [147, 594] on img "button" at bounding box center [140, 620] width 80 height 99
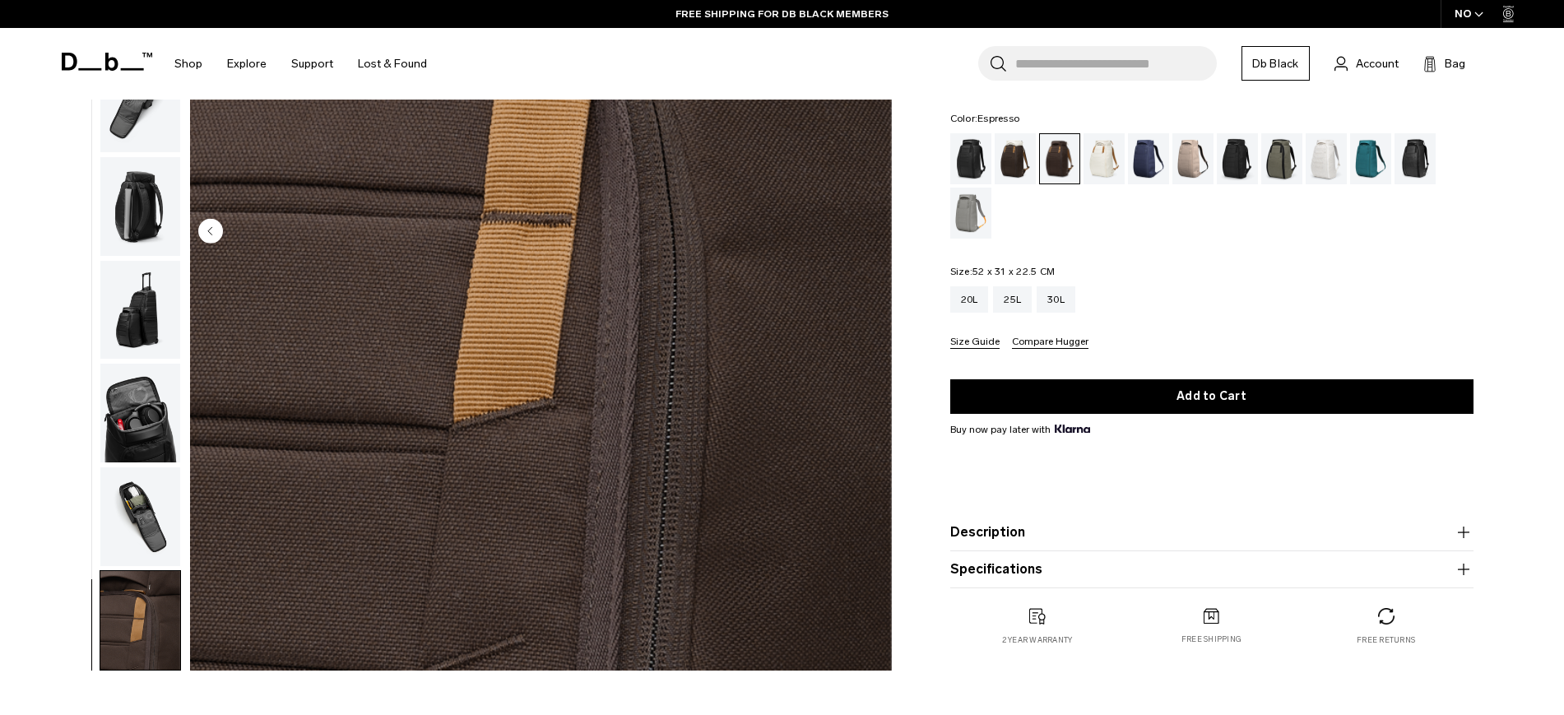
scroll to position [0, 0]
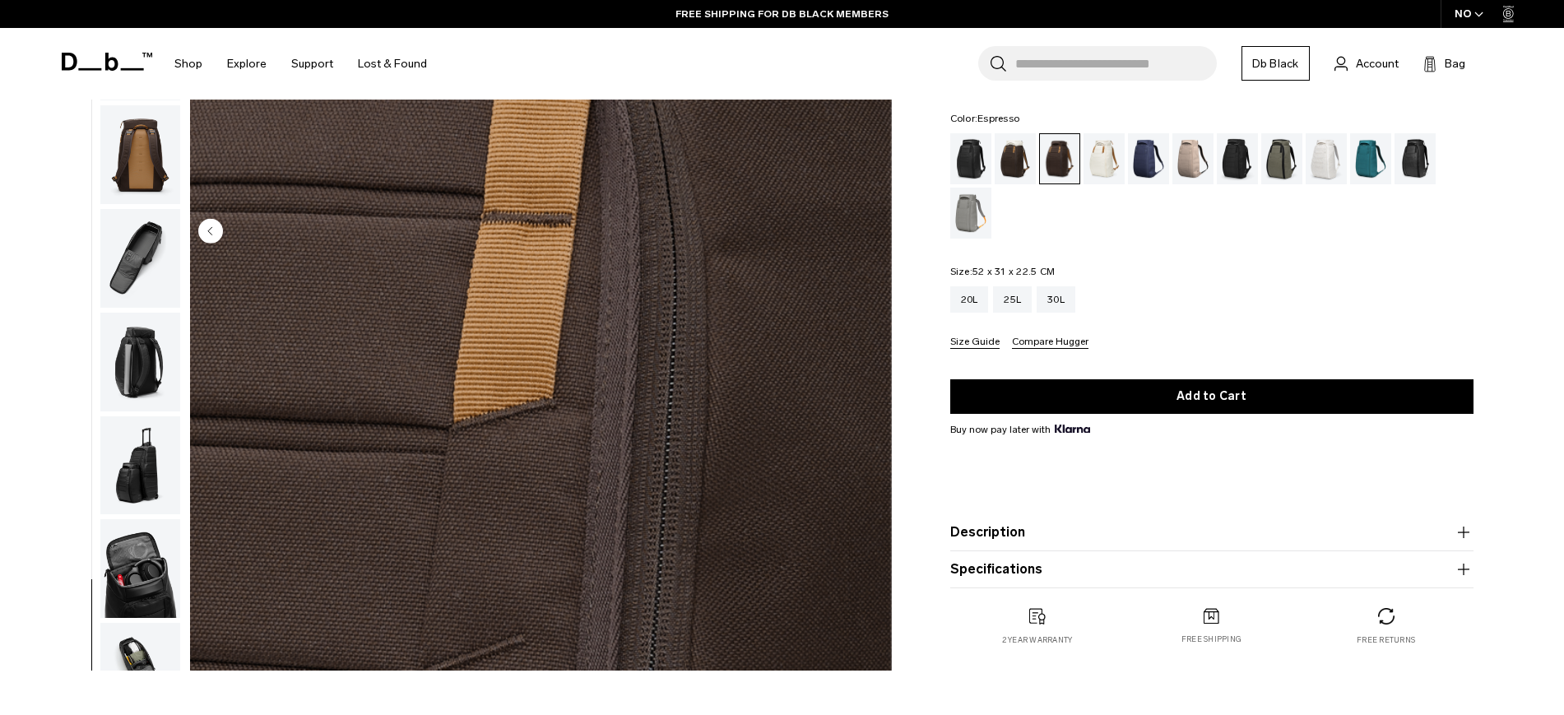
click at [144, 169] on img "button" at bounding box center [140, 154] width 80 height 99
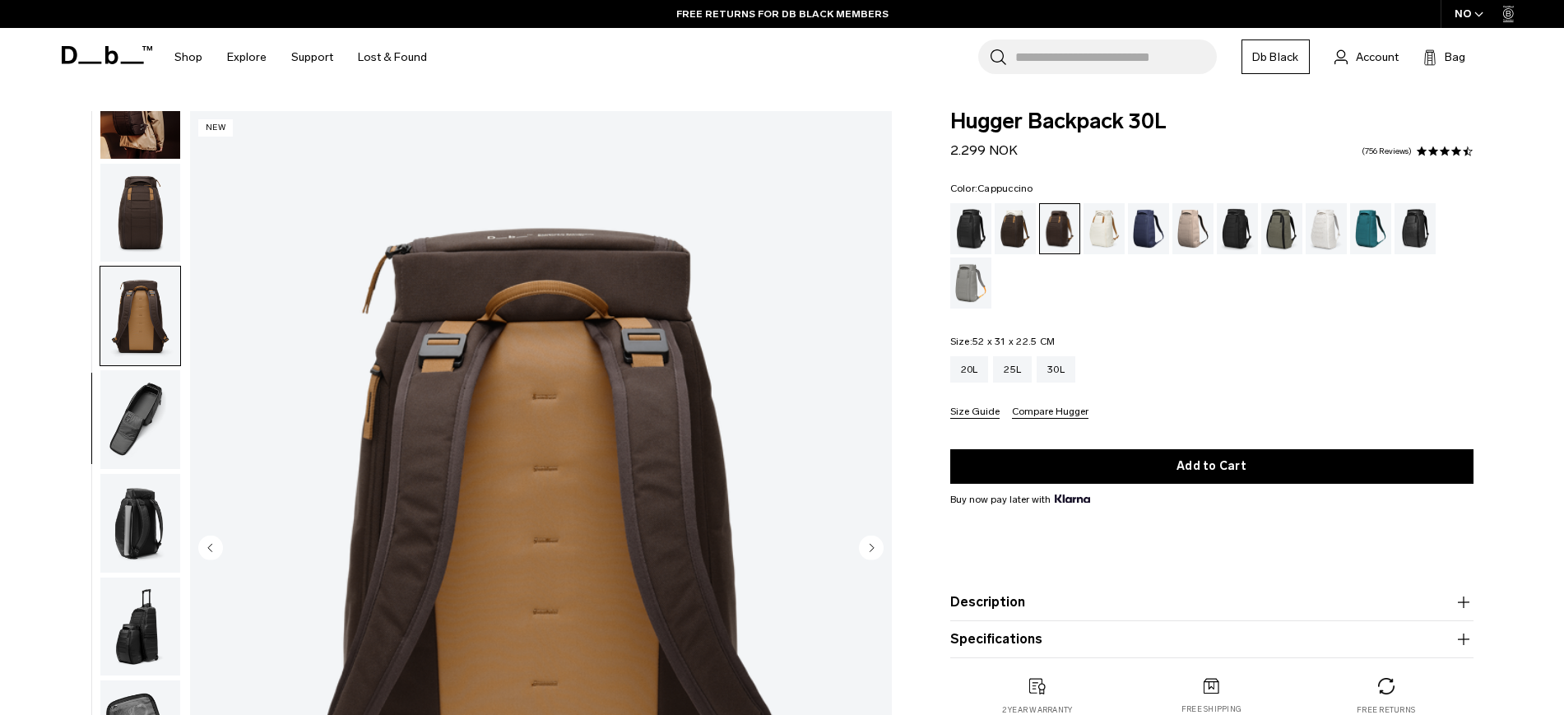
click at [1011, 224] on div "Cappuccino" at bounding box center [1015, 228] width 42 height 51
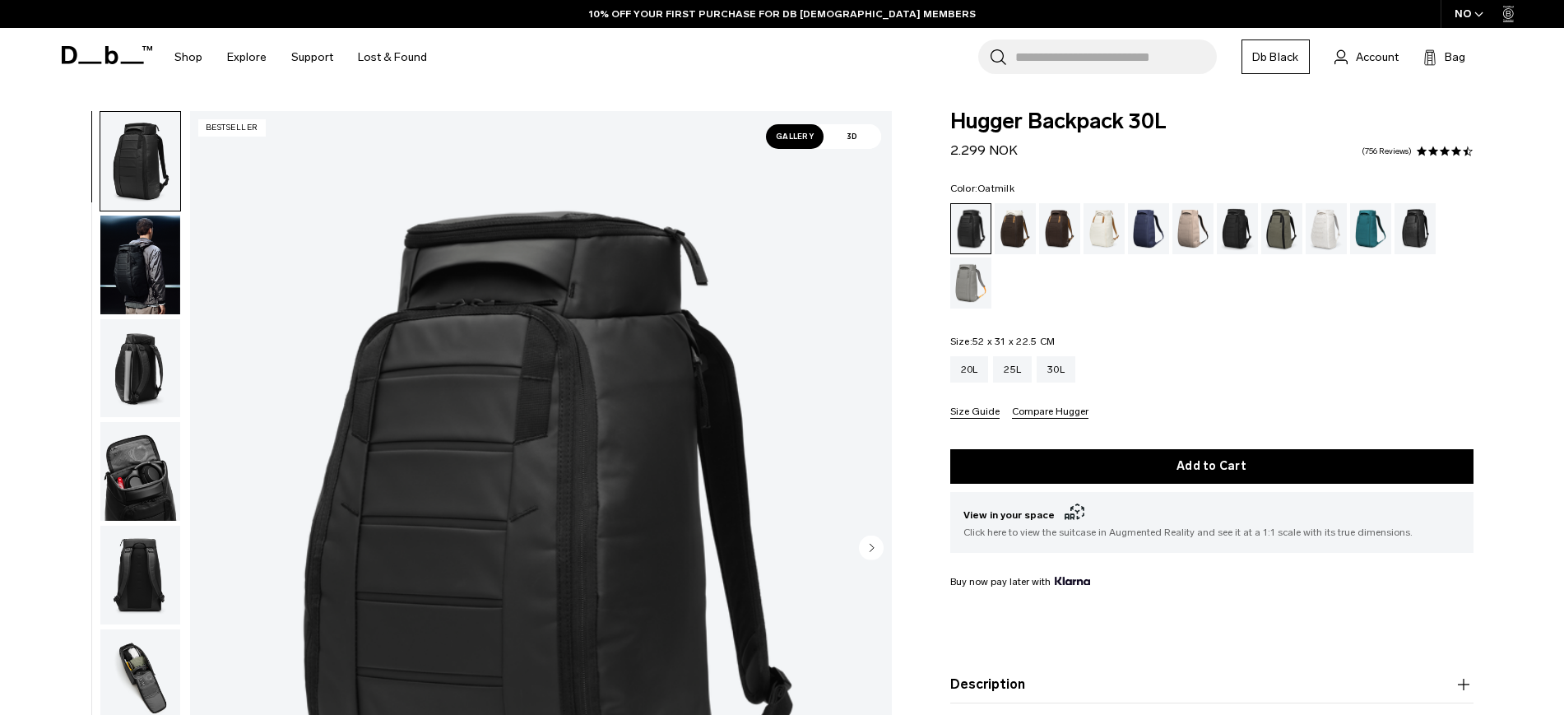
click at [1093, 225] on div "Oatmilk" at bounding box center [1104, 228] width 42 height 51
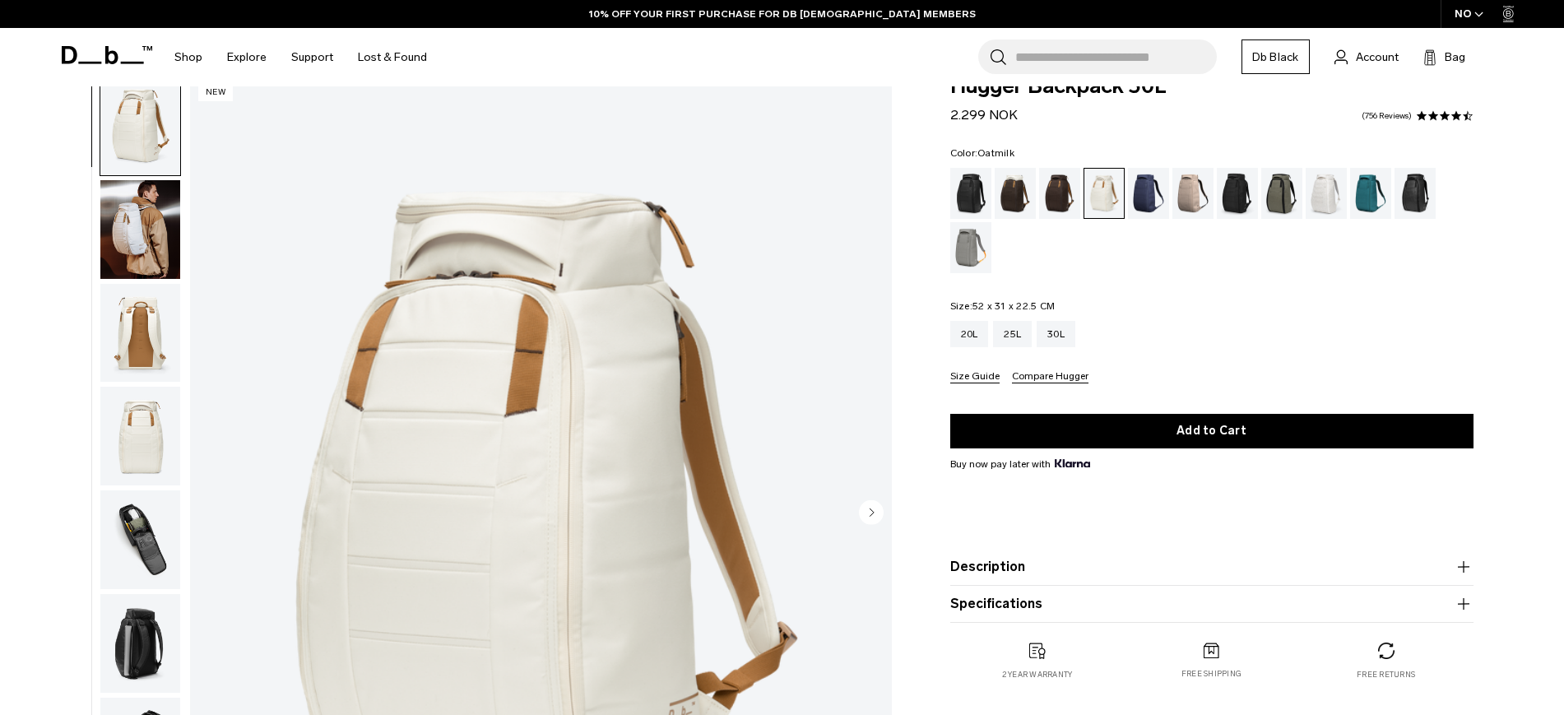
scroll to position [35, 0]
click at [143, 213] on img "button" at bounding box center [140, 229] width 80 height 99
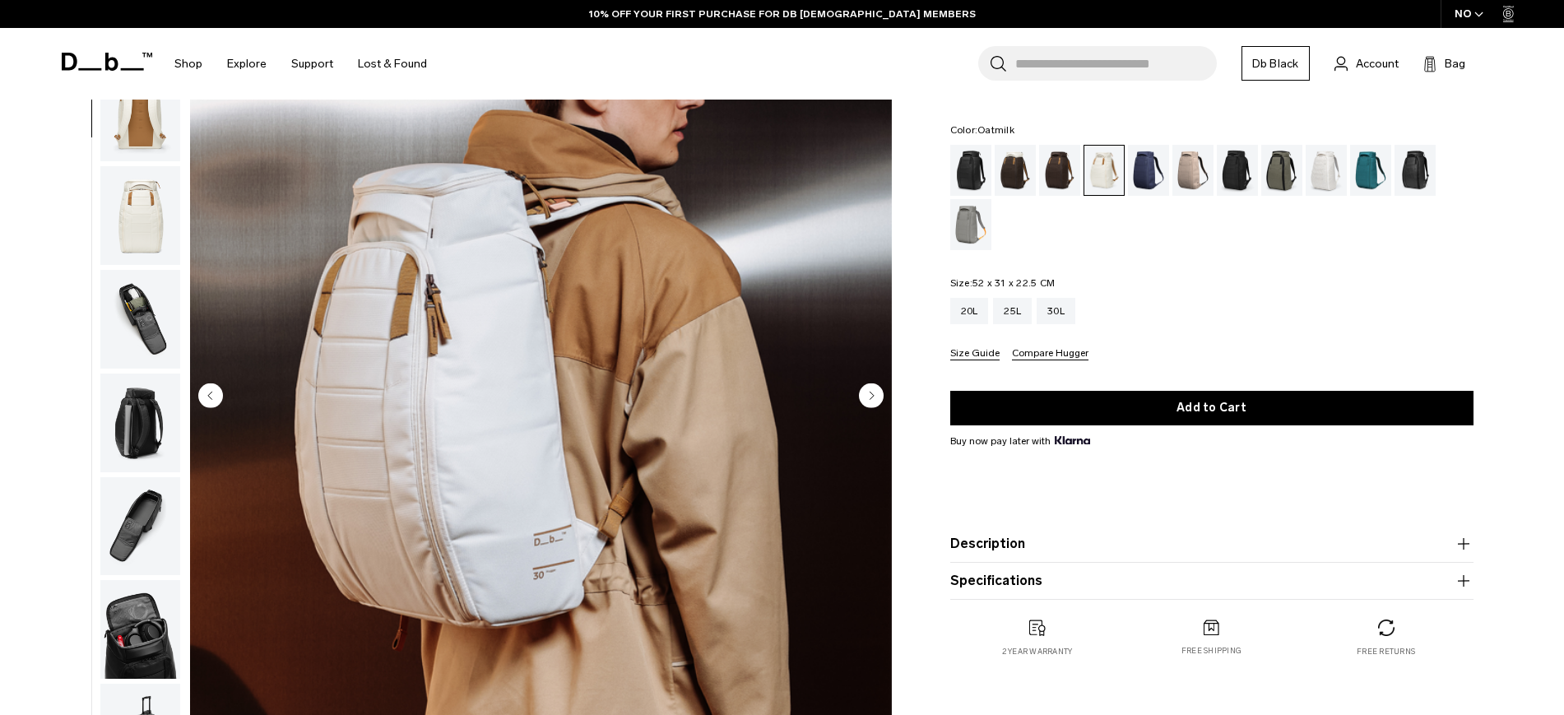
scroll to position [0, 0]
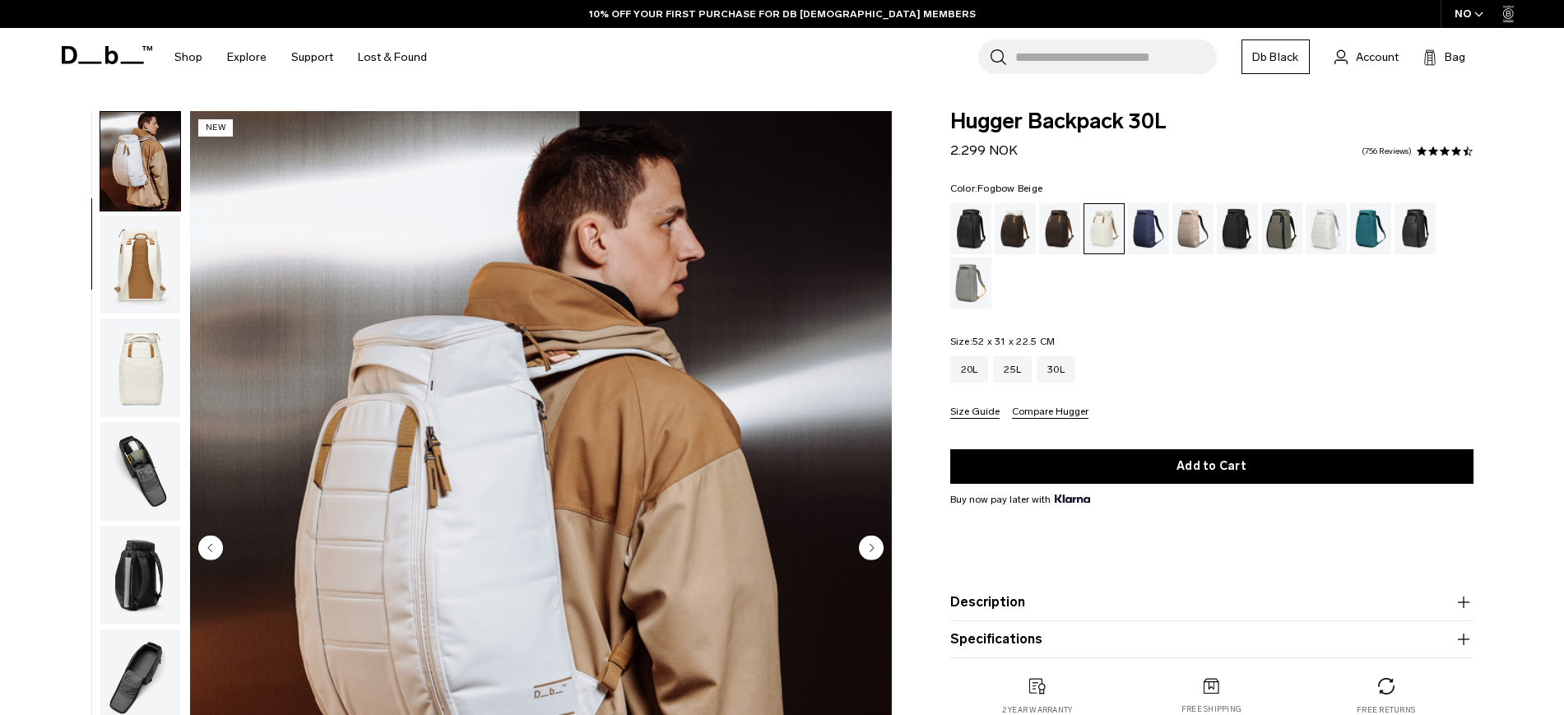
click at [1201, 215] on div "Fogbow Beige" at bounding box center [1193, 228] width 42 height 51
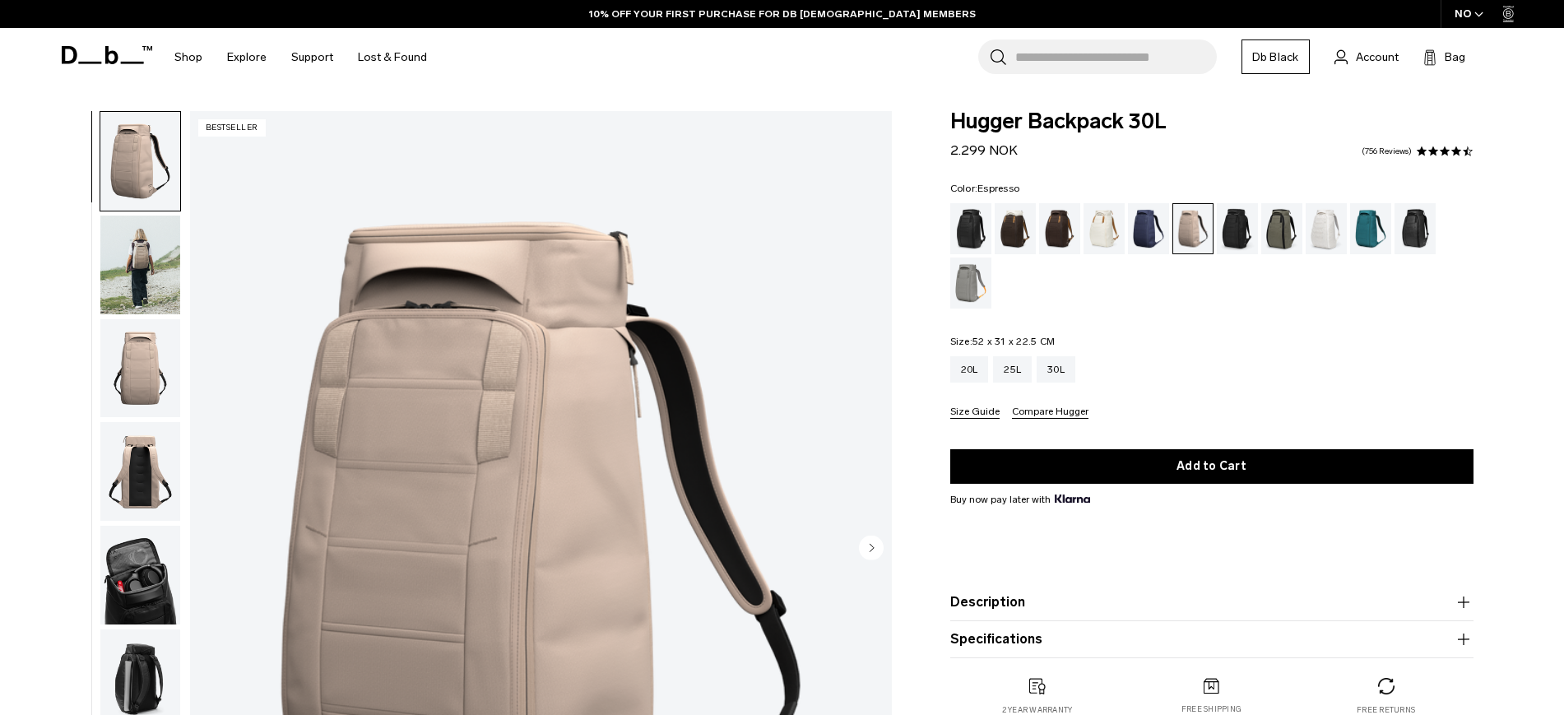
click at [1056, 246] on div "Espresso" at bounding box center [1060, 228] width 42 height 51
